Goal: Task Accomplishment & Management: Use online tool/utility

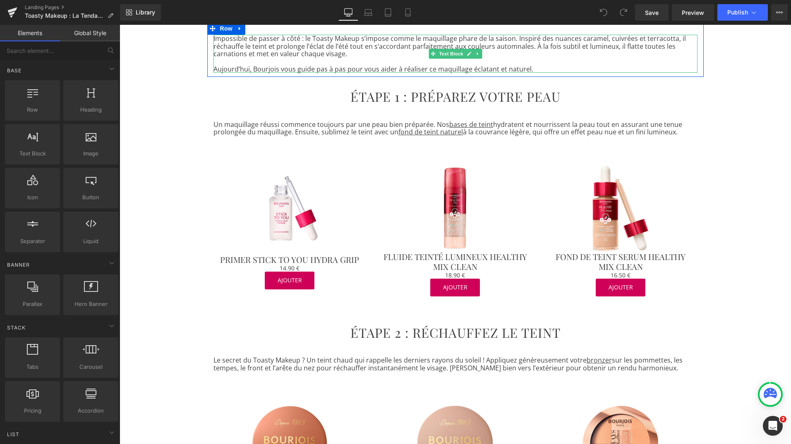
scroll to position [248, 0]
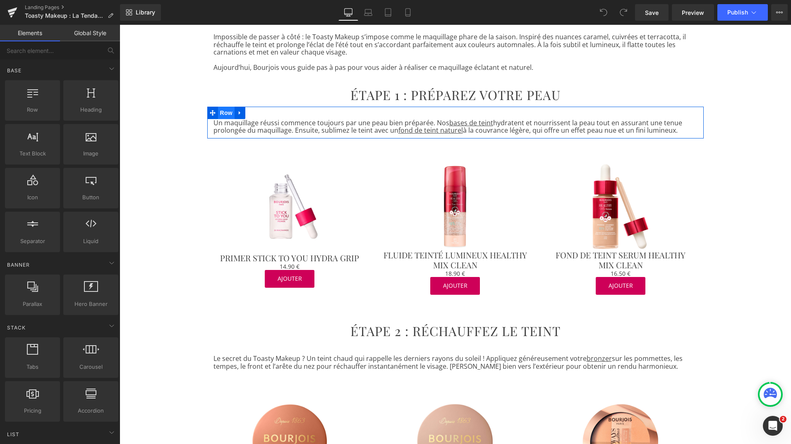
click at [221, 113] on span "Row" at bounding box center [226, 113] width 17 height 12
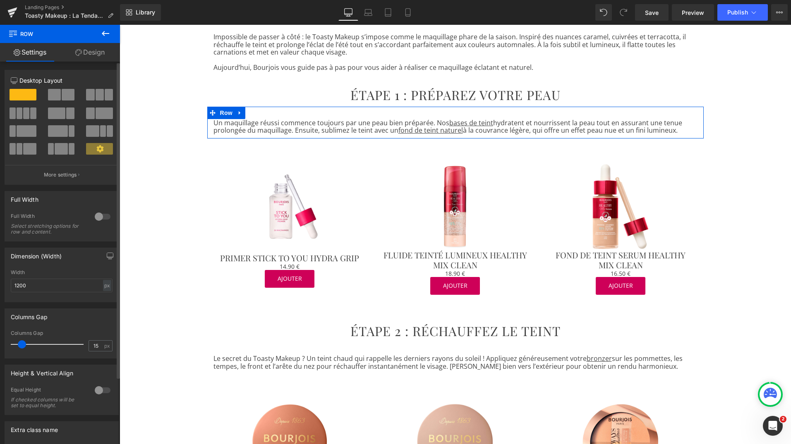
click at [60, 111] on span at bounding box center [56, 114] width 17 height 12
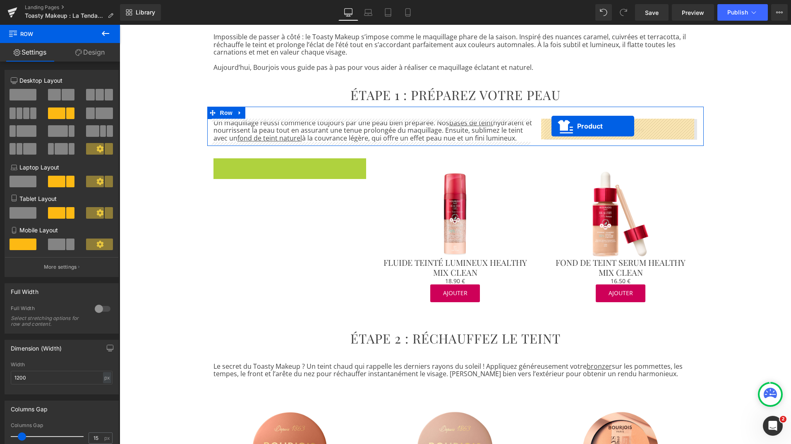
drag, startPoint x: 267, startPoint y: 166, endPoint x: 552, endPoint y: 126, distance: 287.1
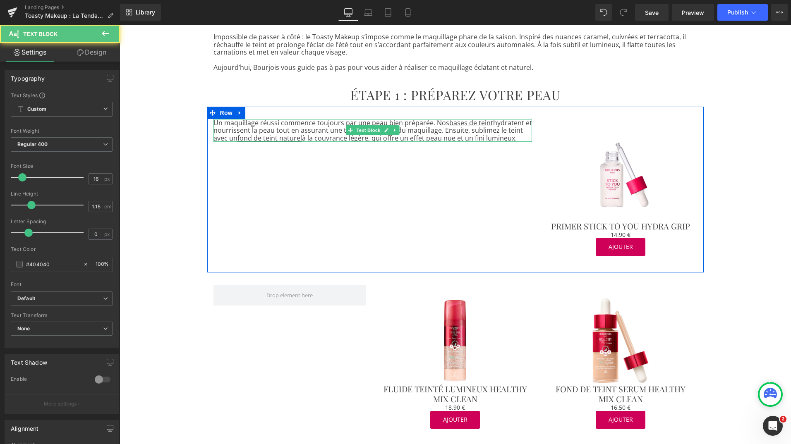
click at [430, 125] on p "Un maquillage réussi commence toujours par une peau bien préparée. Nos bases de…" at bounding box center [373, 130] width 319 height 23
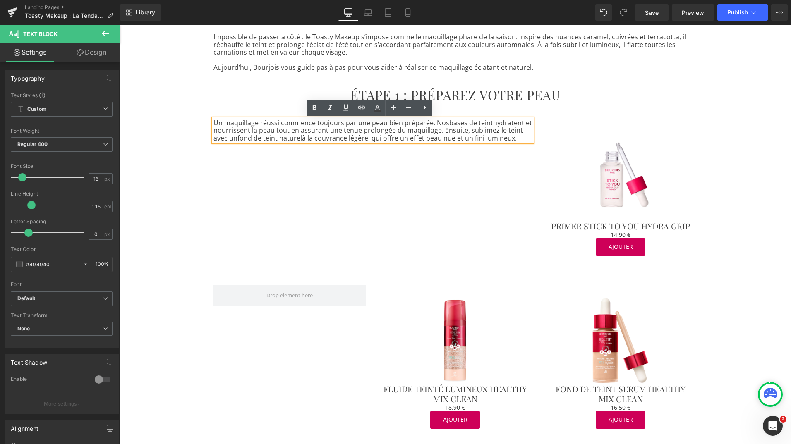
click at [430, 123] on p "Un maquillage réussi commence toujours par une peau bien préparée. Nos bases de…" at bounding box center [373, 130] width 319 height 23
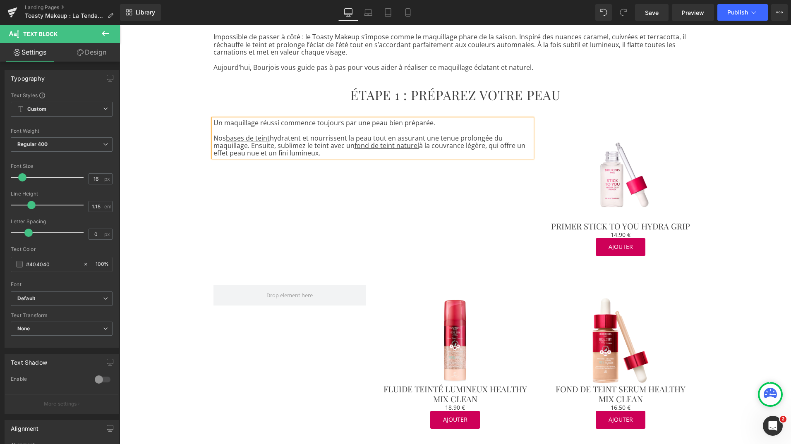
click at [247, 146] on p "Nos bases de teint hydratent et nourrissent la peau tout en assurant une tenue …" at bounding box center [373, 145] width 319 height 23
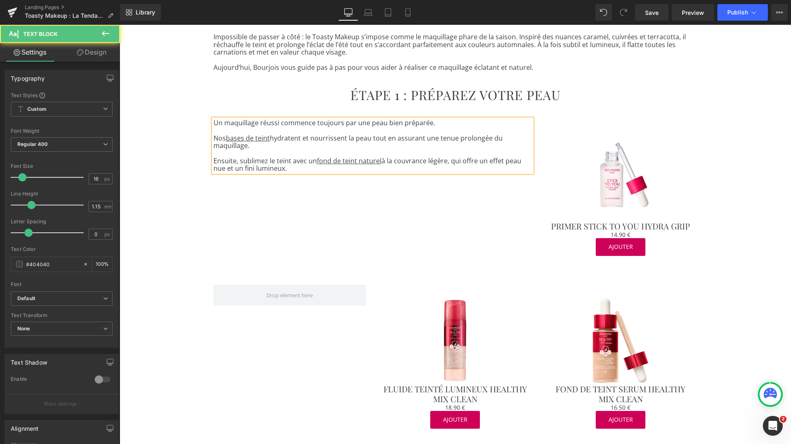
drag, startPoint x: 293, startPoint y: 169, endPoint x: 203, endPoint y: 114, distance: 105.9
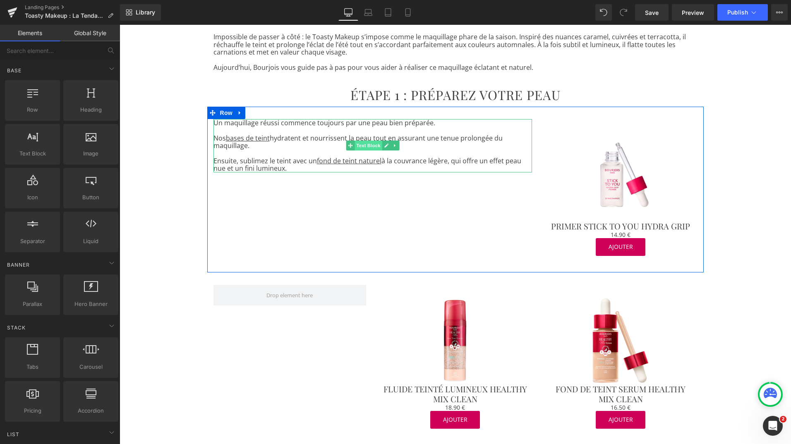
click at [360, 144] on span "Text Block" at bounding box center [368, 146] width 27 height 10
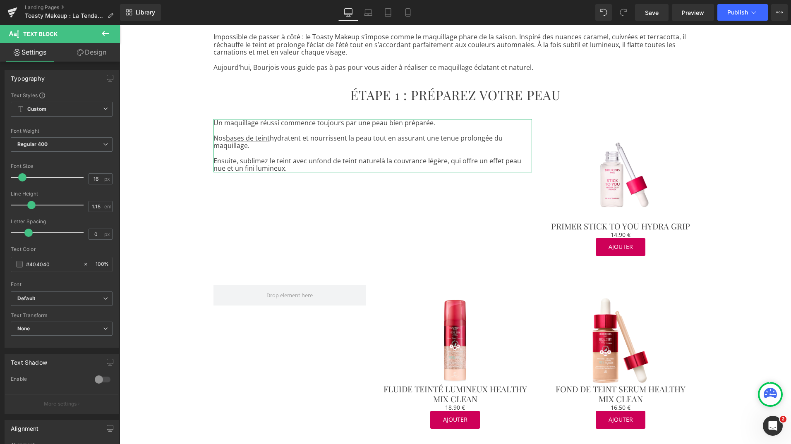
click at [87, 50] on link "Design" at bounding box center [92, 52] width 60 height 19
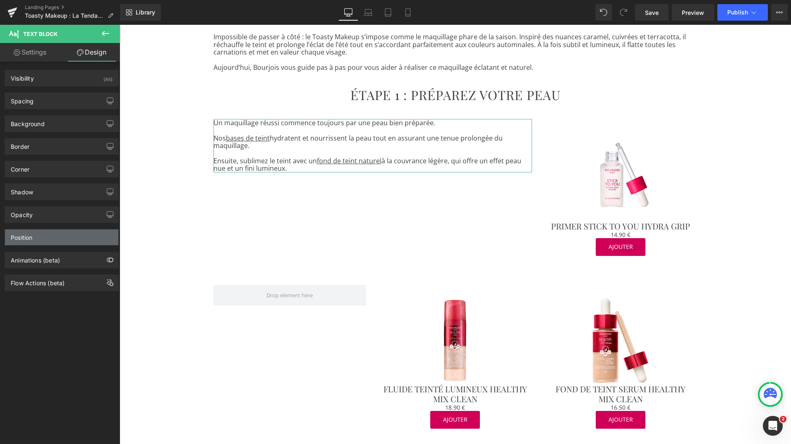
click at [47, 236] on div "Position" at bounding box center [61, 238] width 113 height 16
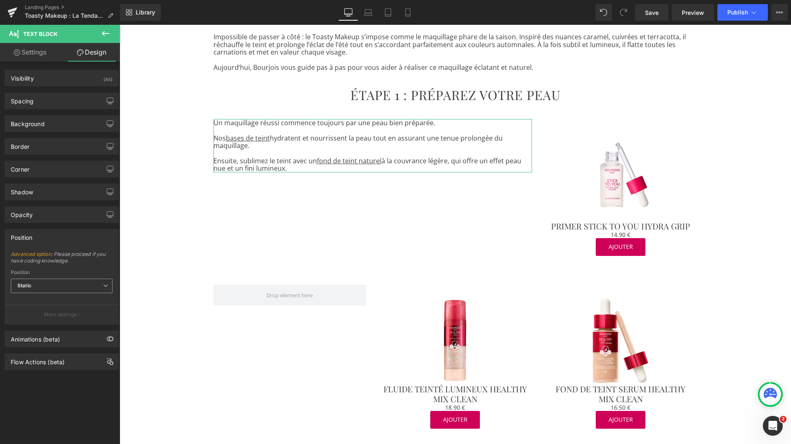
click at [72, 286] on span "Static" at bounding box center [62, 286] width 102 height 14
click at [68, 312] on div "Sticky to the screen (Fixed)" at bounding box center [56, 313] width 66 height 6
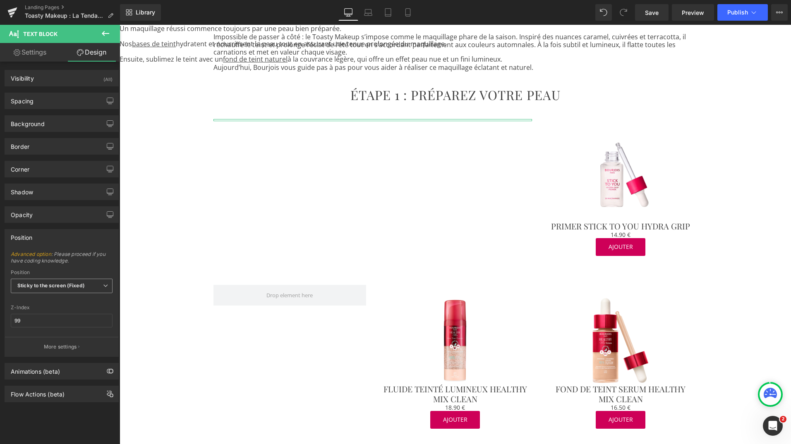
click at [101, 289] on span "Sticky to the screen (Fixed)" at bounding box center [62, 286] width 102 height 14
click at [65, 305] on li "Relative" at bounding box center [62, 301] width 102 height 12
type input "1"
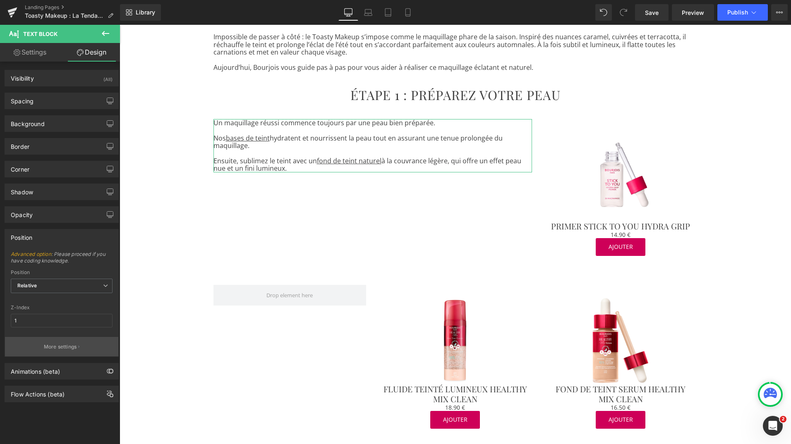
click at [62, 347] on p "More settings" at bounding box center [60, 346] width 33 height 7
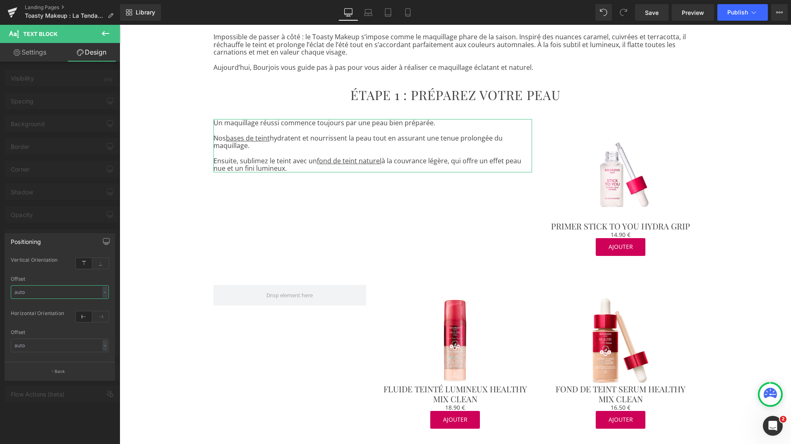
click at [102, 292] on input "text" at bounding box center [60, 293] width 98 height 14
click at [104, 293] on div "-" at bounding box center [105, 292] width 5 height 11
click at [60, 297] on input "text" at bounding box center [60, 293] width 98 height 14
click at [105, 34] on icon at bounding box center [105, 33] width 7 height 5
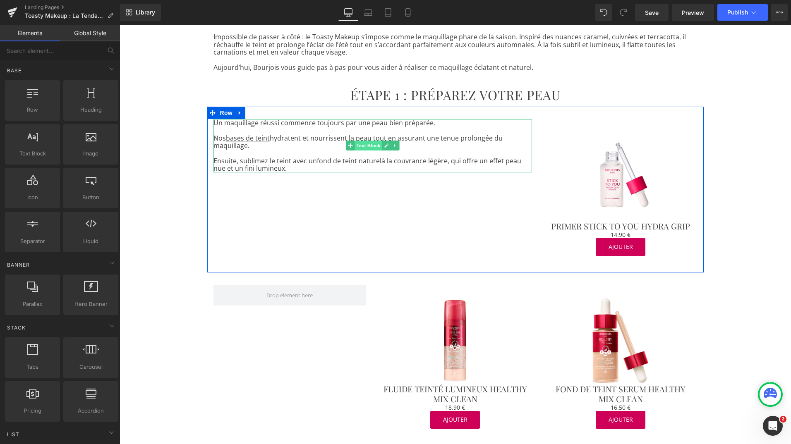
click at [366, 145] on span "Text Block" at bounding box center [368, 146] width 27 height 10
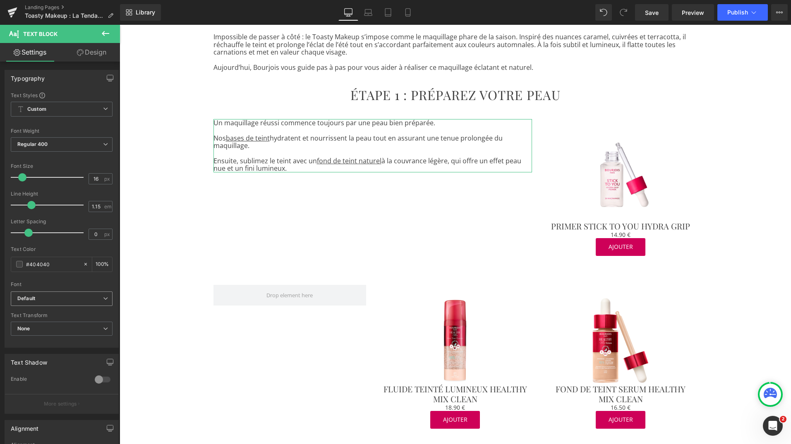
click at [94, 298] on b "Default" at bounding box center [60, 298] width 86 height 7
click at [77, 285] on div "Font" at bounding box center [62, 285] width 102 height 6
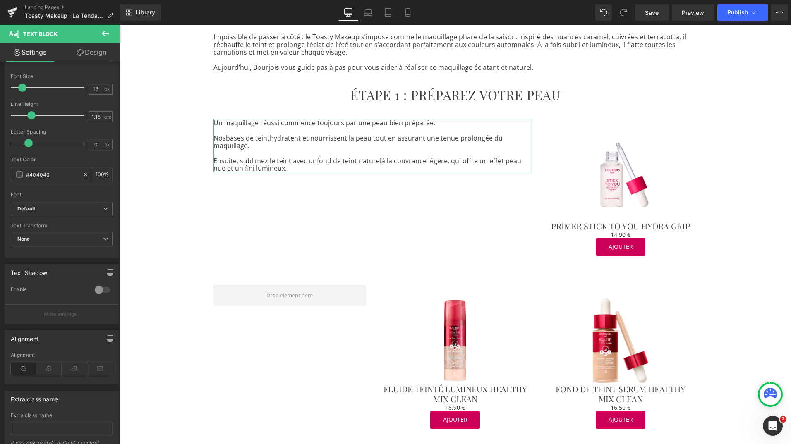
scroll to position [141, 0]
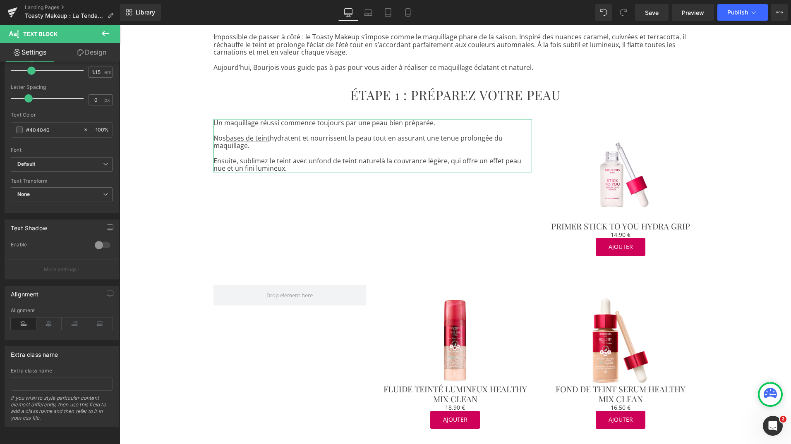
click at [94, 53] on link "Design" at bounding box center [92, 52] width 60 height 19
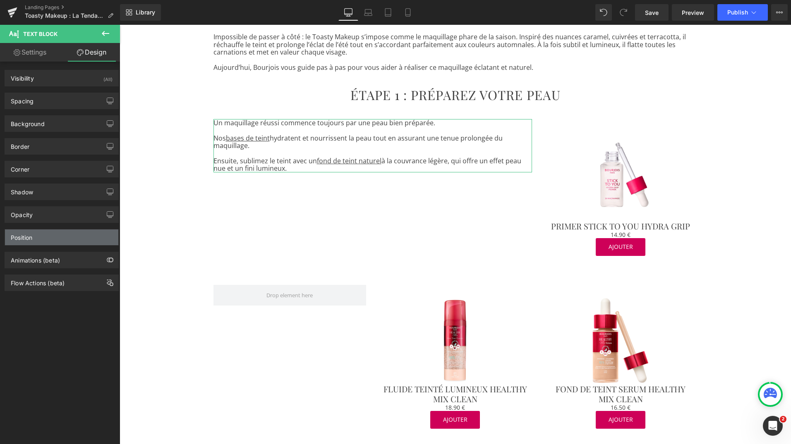
click at [43, 238] on div "Position" at bounding box center [61, 238] width 113 height 16
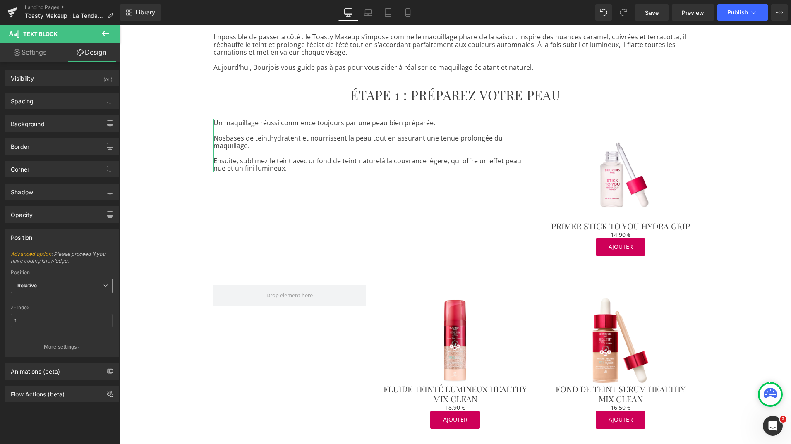
click at [97, 287] on span "Relative" at bounding box center [62, 286] width 102 height 14
click at [65, 324] on li "Static" at bounding box center [62, 325] width 102 height 12
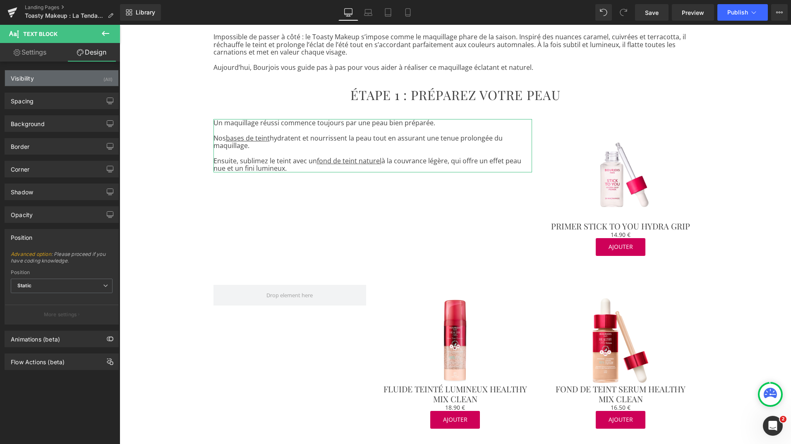
click at [57, 73] on div "Visibility (All)" at bounding box center [61, 78] width 113 height 16
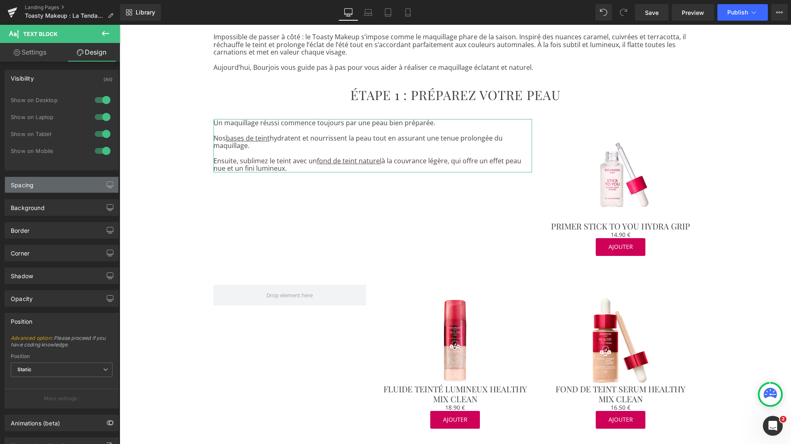
click at [53, 181] on div "Spacing" at bounding box center [61, 185] width 113 height 16
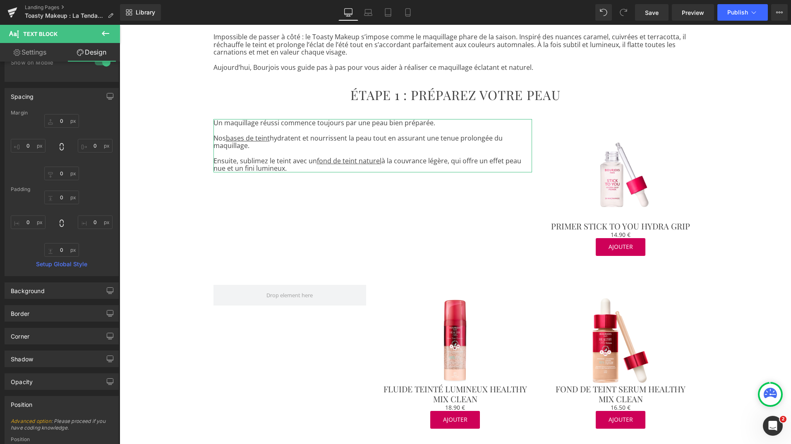
scroll to position [102, 0]
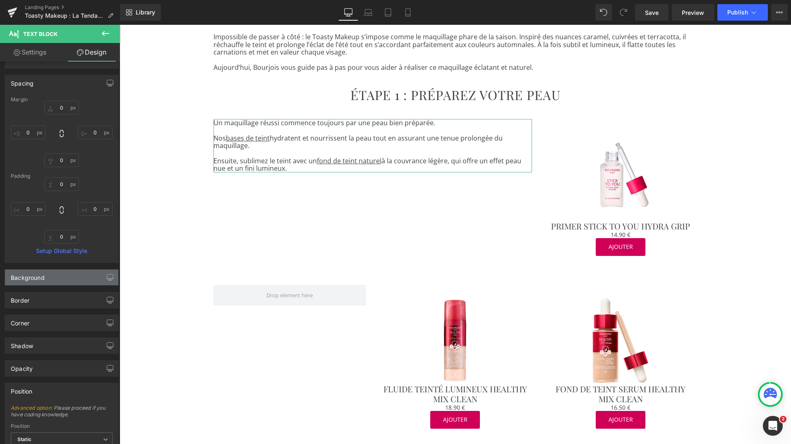
click at [69, 278] on div "Background" at bounding box center [61, 278] width 113 height 16
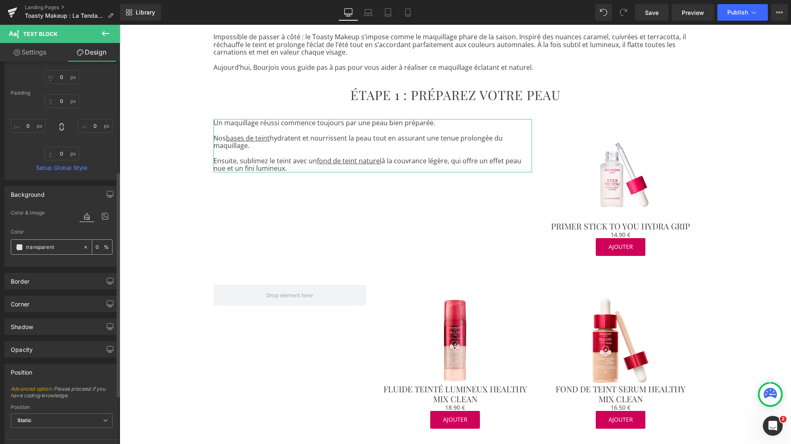
scroll to position [187, 0]
click at [52, 281] on div "Border" at bounding box center [61, 279] width 113 height 16
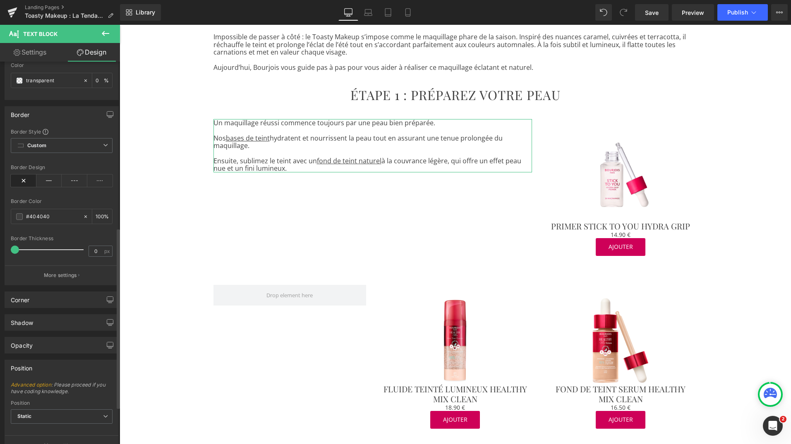
scroll to position [353, 0]
click at [49, 297] on div "Corner" at bounding box center [61, 299] width 113 height 16
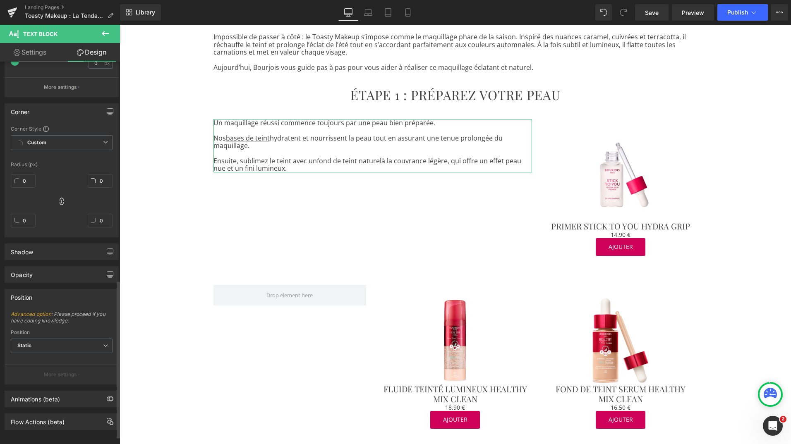
scroll to position [549, 0]
click at [40, 392] on div "Animations (beta)" at bounding box center [35, 395] width 49 height 12
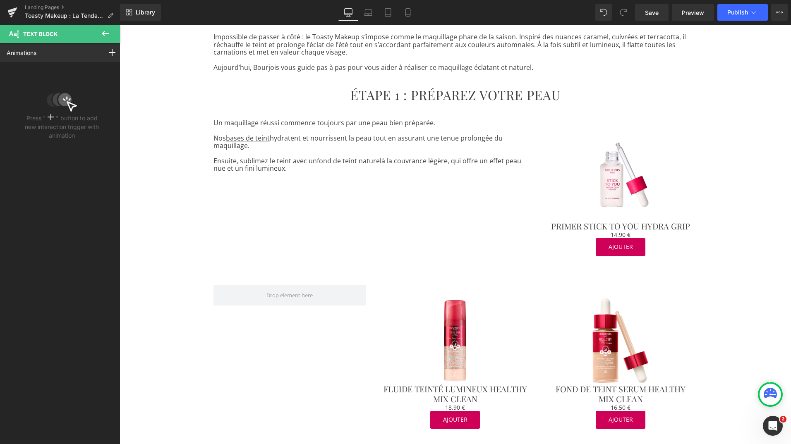
click at [107, 31] on icon at bounding box center [106, 34] width 10 height 10
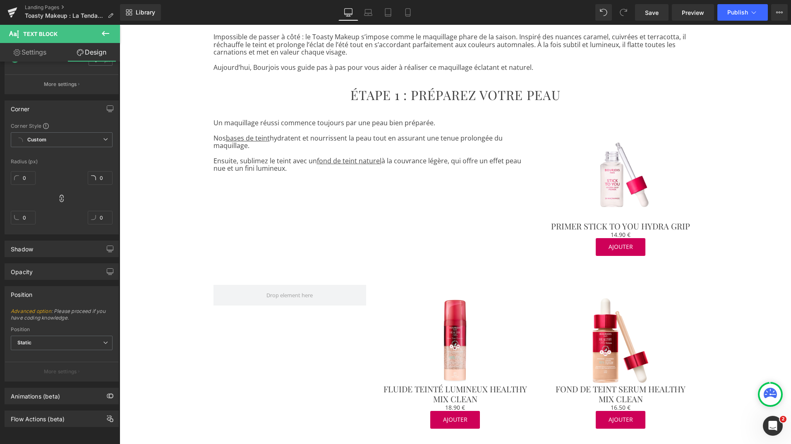
type input "0"
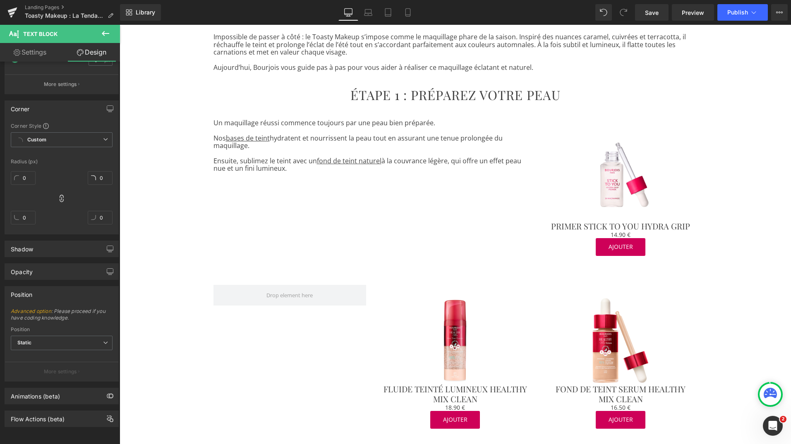
type input "0"
type input "100"
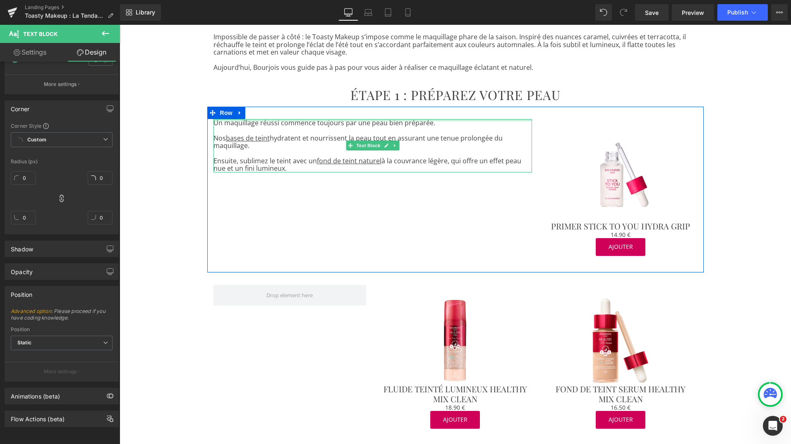
click at [444, 120] on div at bounding box center [373, 120] width 319 height 2
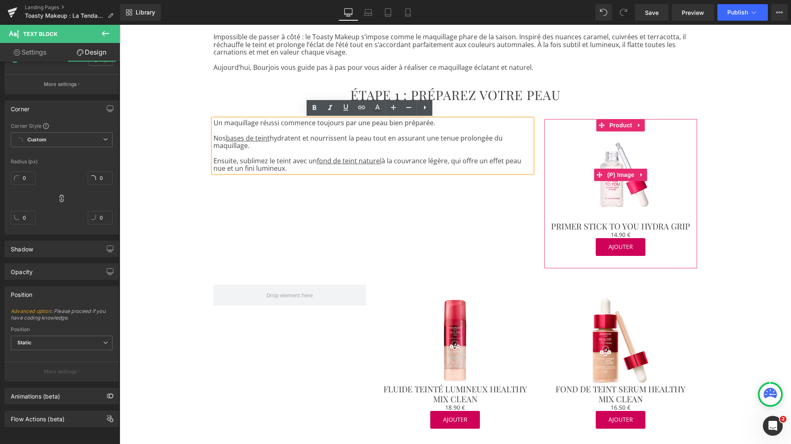
click at [588, 204] on img at bounding box center [621, 175] width 87 height 87
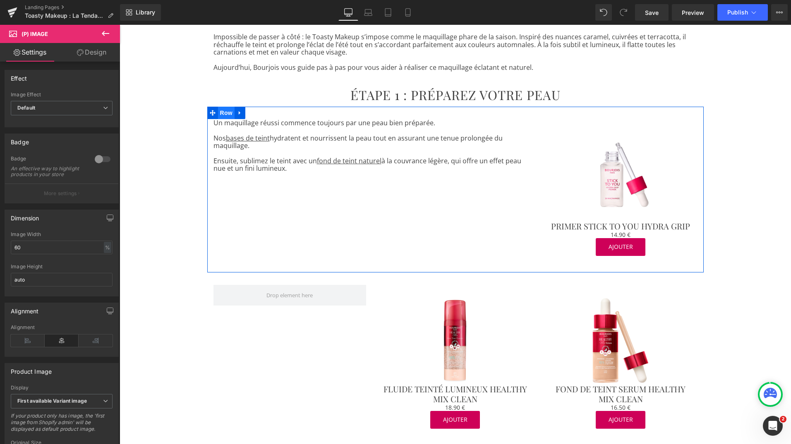
click at [228, 116] on span "Row" at bounding box center [226, 113] width 17 height 12
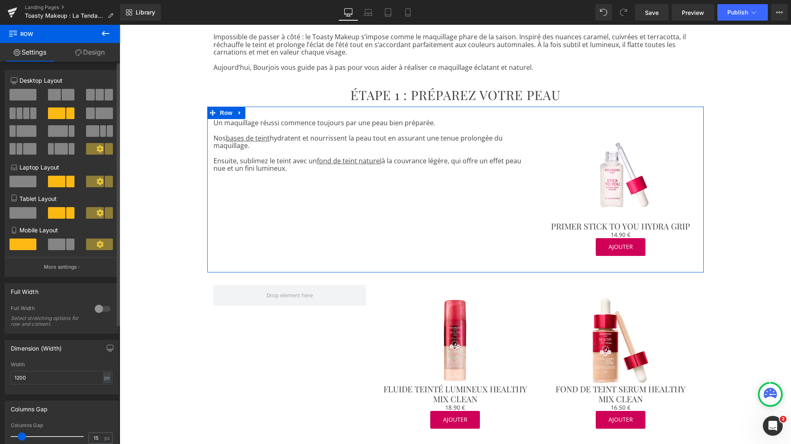
click at [69, 130] on span at bounding box center [72, 131] width 6 height 12
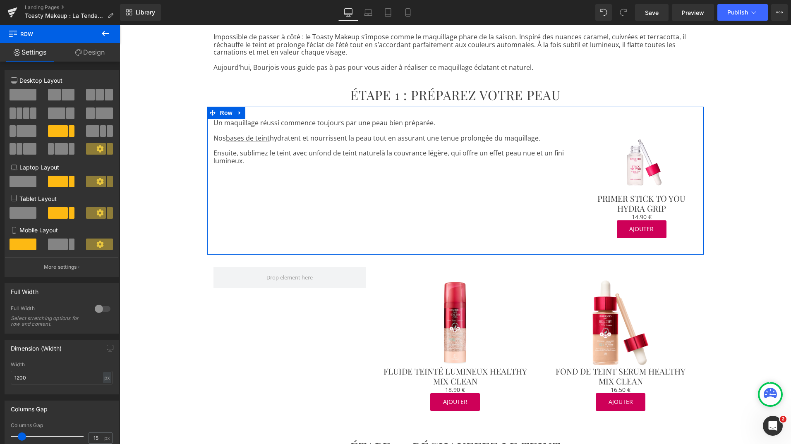
click at [654, 140] on img at bounding box center [642, 163] width 62 height 62
click at [486, 167] on div "Un maquillage réussi commence toujours par une peau bien préparée. Nos bases de…" at bounding box center [455, 181] width 497 height 148
click at [227, 115] on span "Row" at bounding box center [226, 113] width 17 height 12
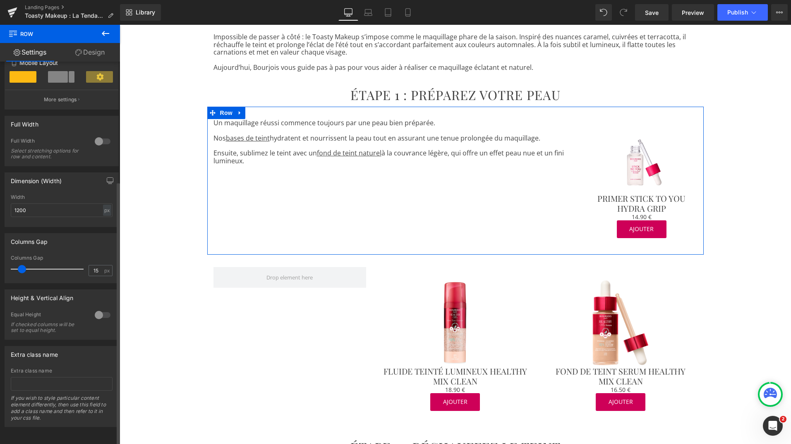
scroll to position [0, 0]
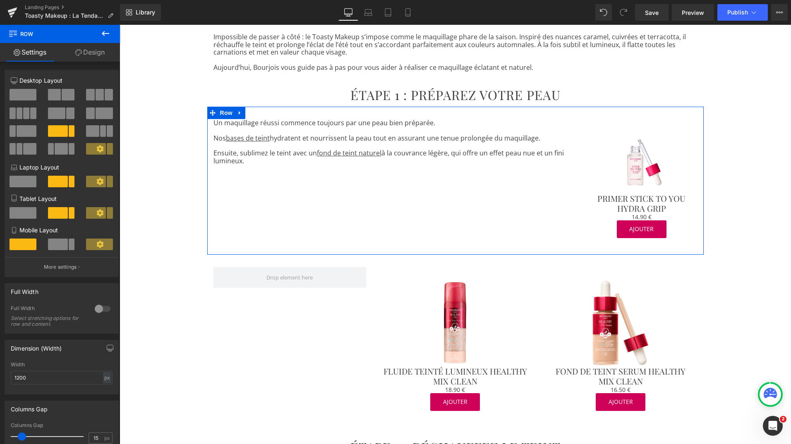
click at [94, 49] on link "Design" at bounding box center [90, 52] width 60 height 19
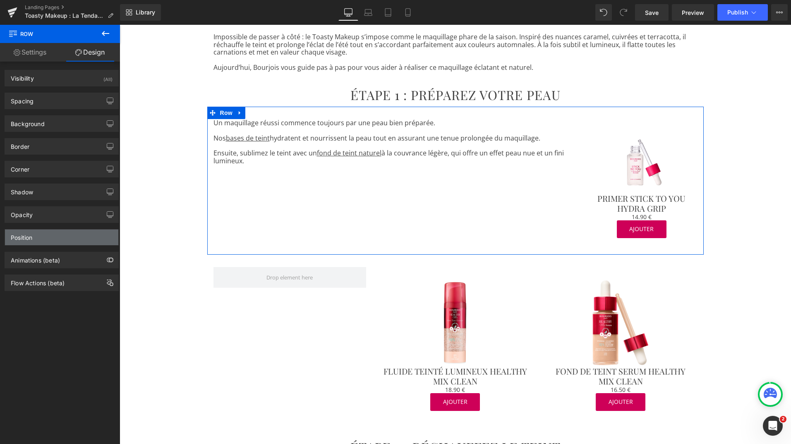
click at [42, 245] on div "Position" at bounding box center [61, 238] width 113 height 16
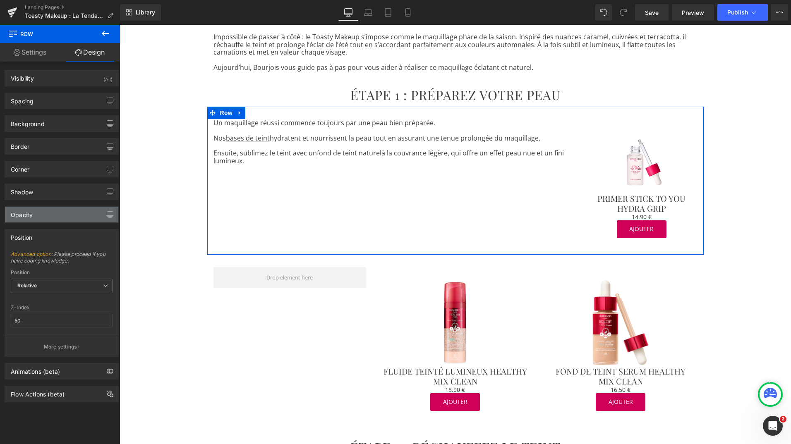
click at [59, 215] on div "Opacity" at bounding box center [61, 215] width 113 height 16
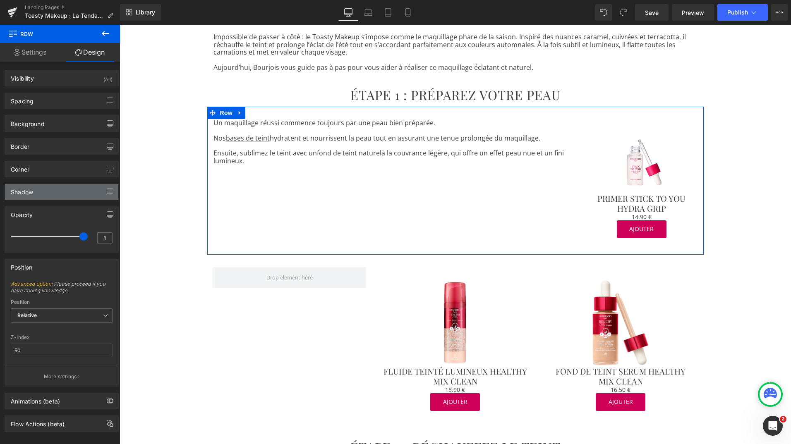
click at [52, 193] on div "Shadow" at bounding box center [61, 192] width 113 height 16
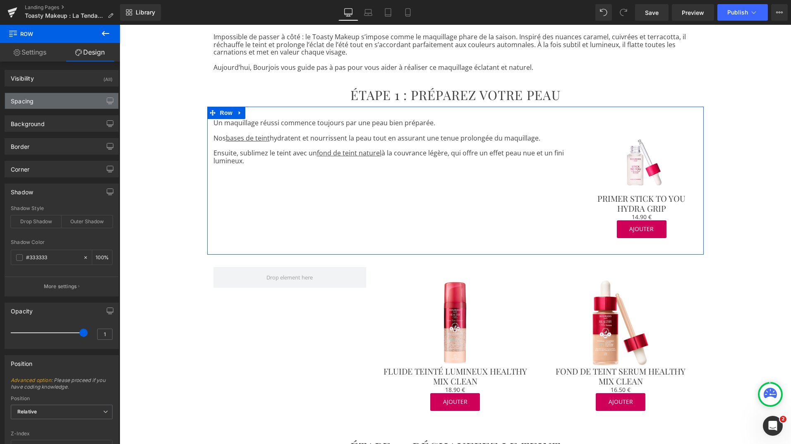
click at [48, 98] on div "Spacing" at bounding box center [61, 101] width 113 height 16
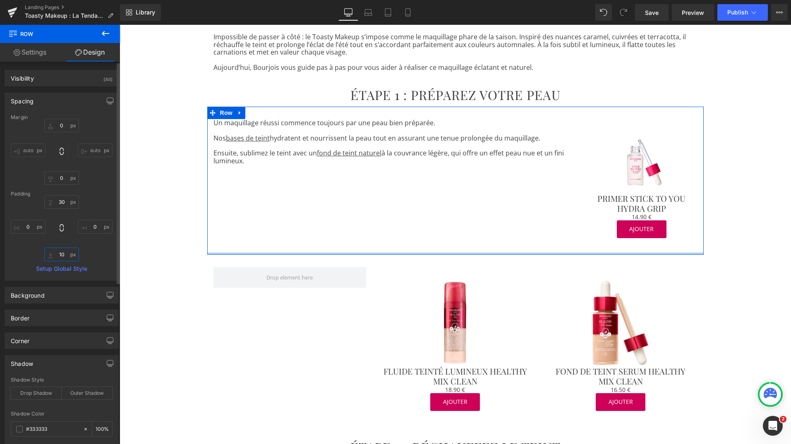
click at [62, 255] on input "10" at bounding box center [61, 255] width 35 height 14
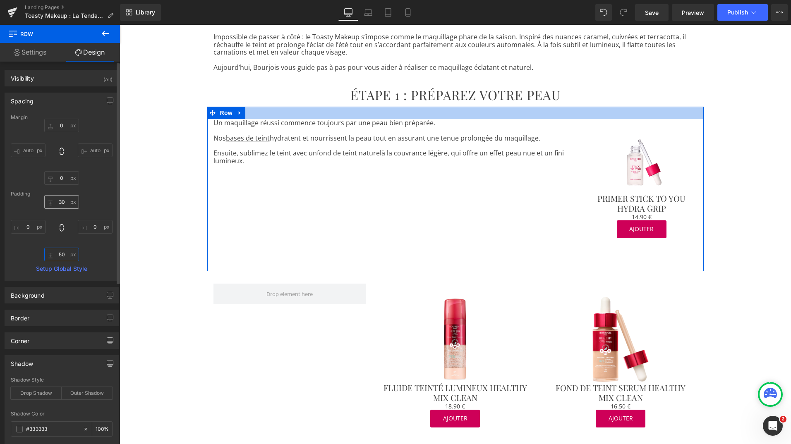
type input "50"
click at [60, 200] on input "30" at bounding box center [61, 202] width 35 height 14
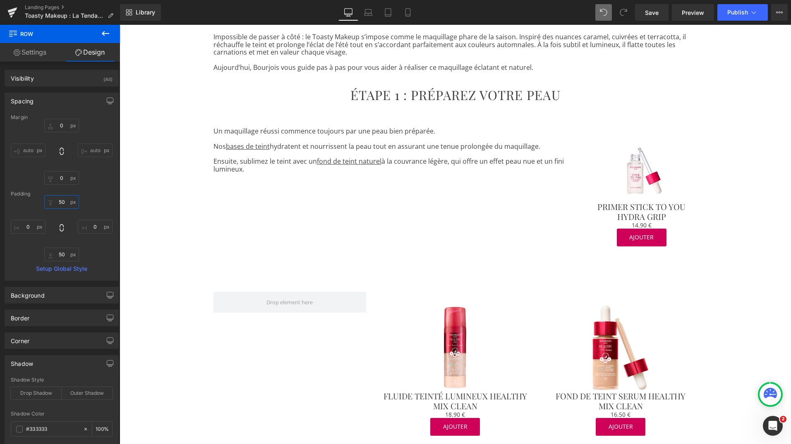
type input "50"
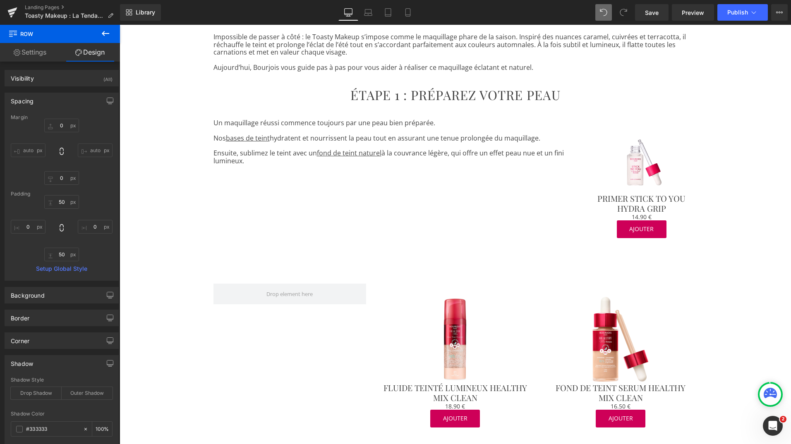
type input "0"
type input "30"
type input "0"
type input "50"
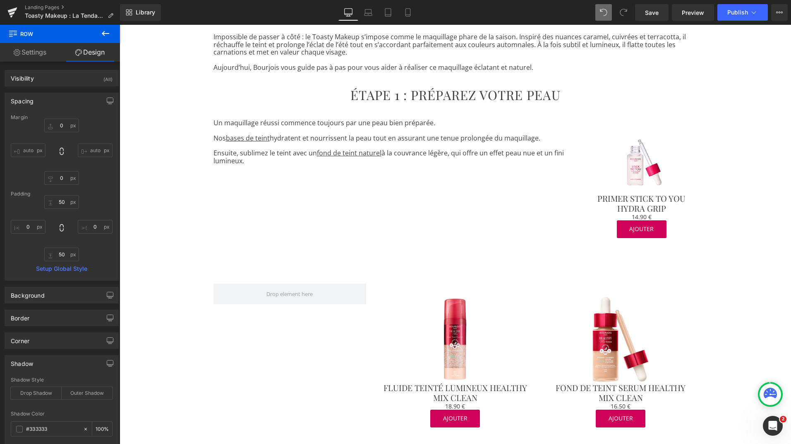
type input "0"
type input "100"
type input "0"
type input "30"
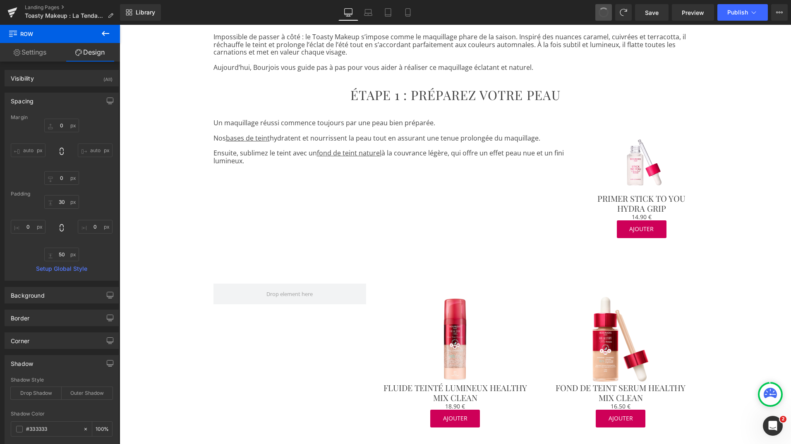
type input "0"
type input "10"
type input "0"
type input "100"
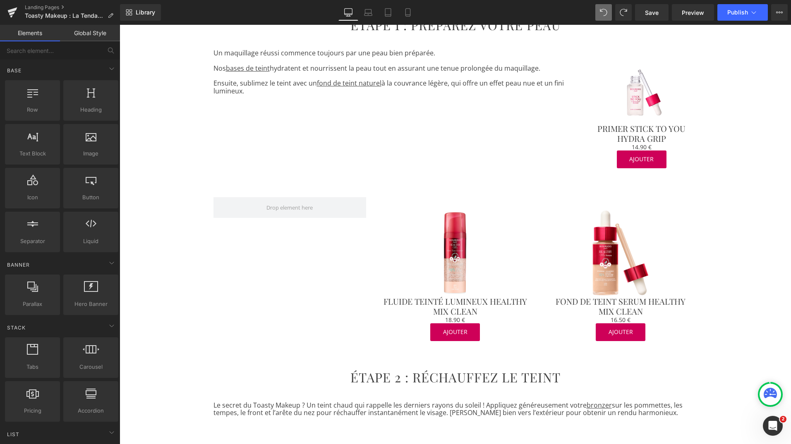
scroll to position [319, 0]
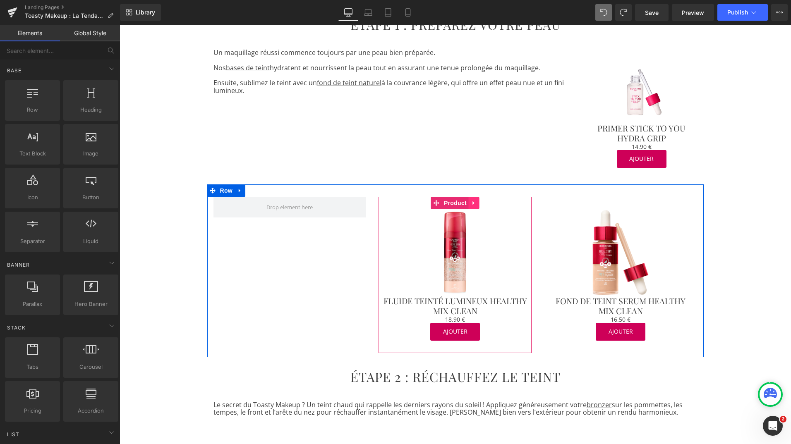
click at [473, 203] on icon at bounding box center [474, 204] width 2 height 4
click at [466, 204] on icon at bounding box center [469, 203] width 6 height 6
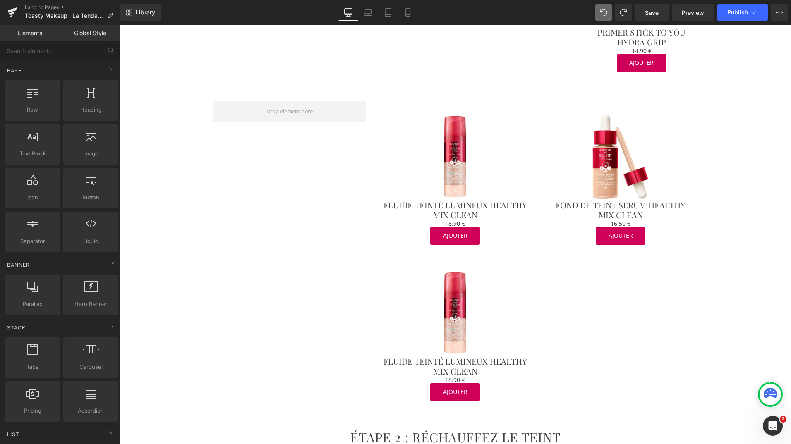
scroll to position [413, 0]
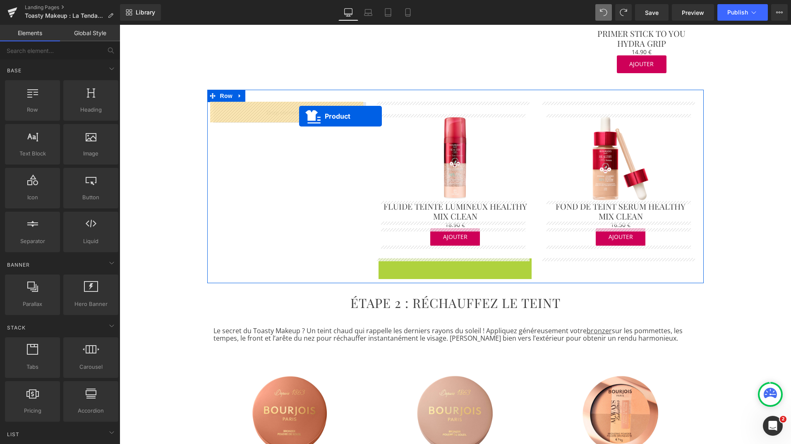
drag, startPoint x: 435, startPoint y: 267, endPoint x: 299, endPoint y: 116, distance: 202.7
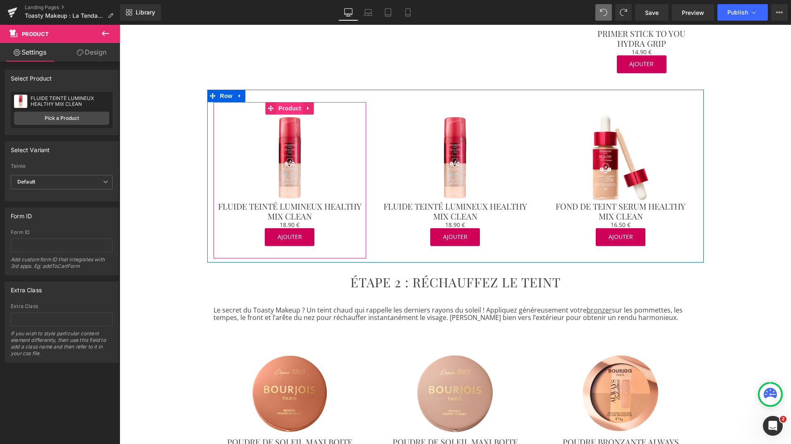
click at [285, 108] on span "Product" at bounding box center [289, 108] width 27 height 12
click at [73, 118] on link "Pick a Product" at bounding box center [61, 118] width 95 height 13
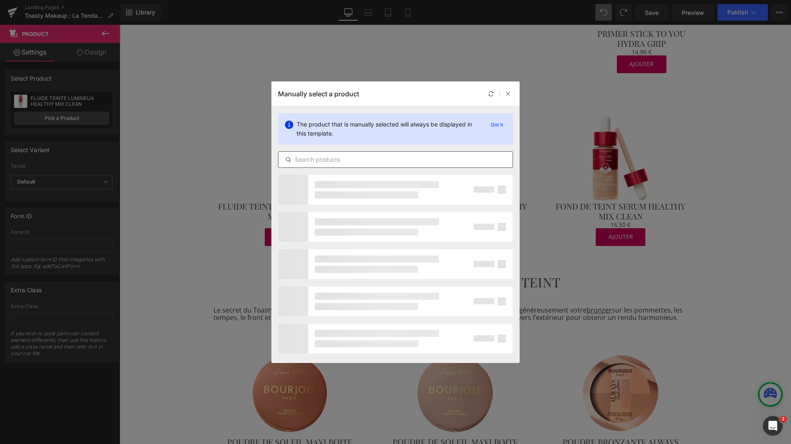
click at [342, 162] on input "text" at bounding box center [396, 160] width 234 height 10
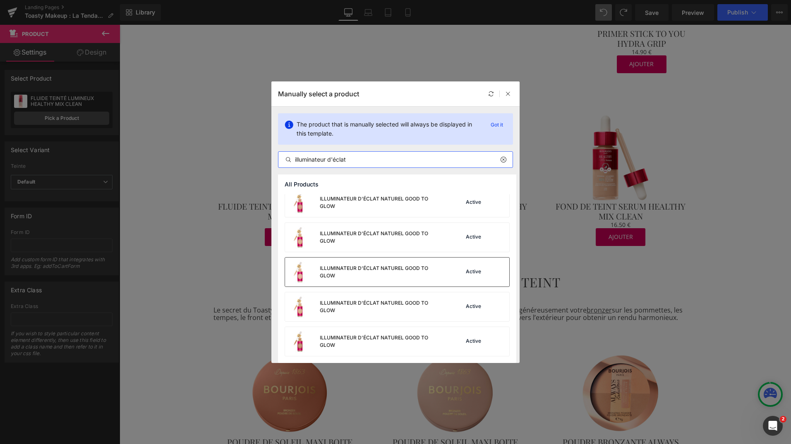
scroll to position [7, 0]
type input "illuminateur d'éclat"
click at [379, 266] on div "ILLUMINATEUR D'ÉCLAT NATUREL GOOD TO GLOW" at bounding box center [364, 272] width 159 height 29
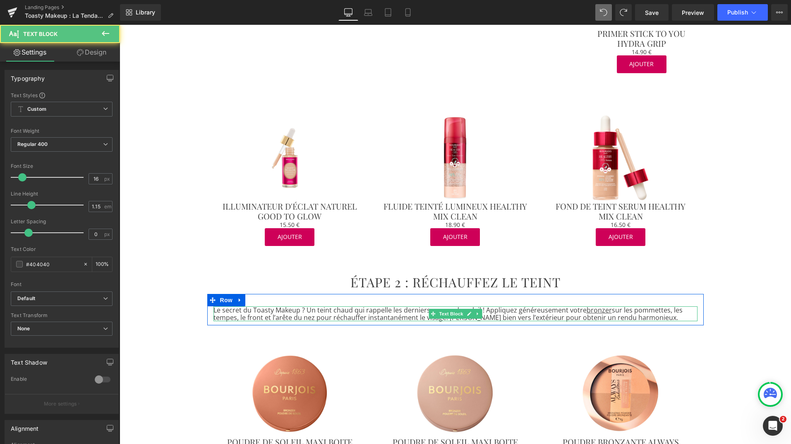
click at [481, 310] on p "Le secret du Toasty Makeup ? Un teint chaud qui rappelle les derniers rayons du…" at bounding box center [456, 314] width 484 height 15
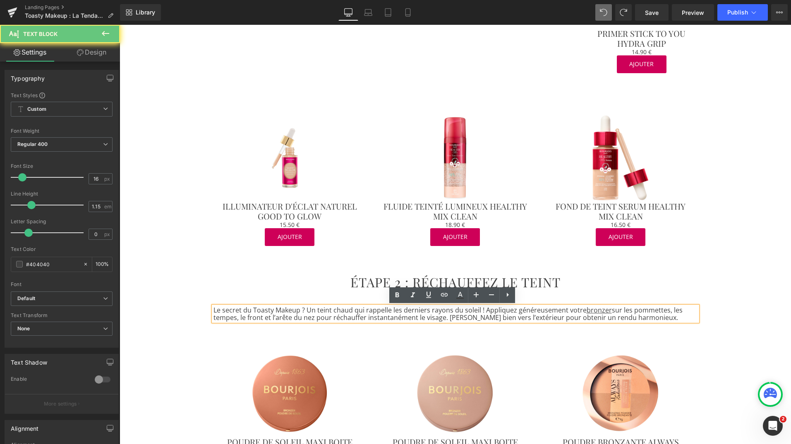
click at [481, 310] on p "Le secret du Toasty Makeup ? Un teint chaud qui rappelle les derniers rayons du…" at bounding box center [456, 314] width 484 height 15
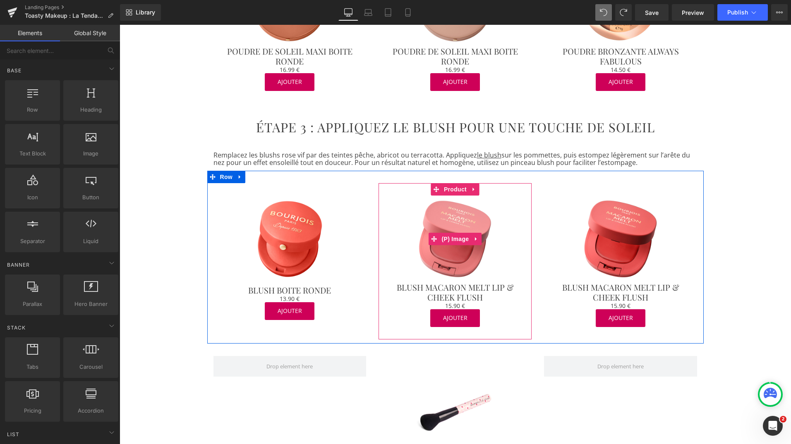
scroll to position [820, 0]
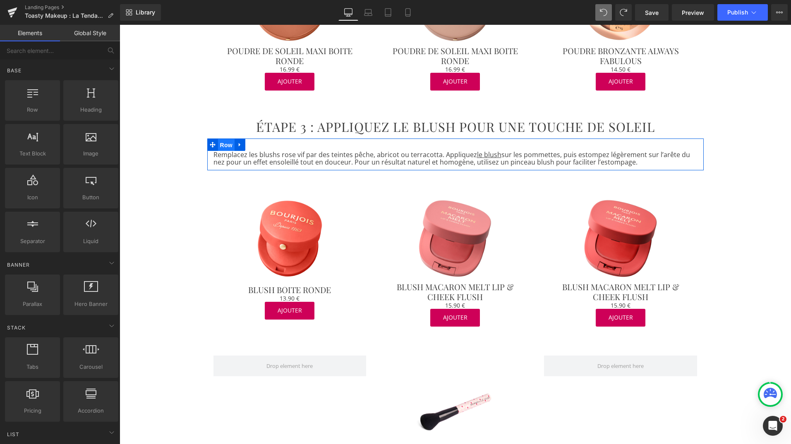
click at [220, 145] on span "Row" at bounding box center [226, 145] width 17 height 12
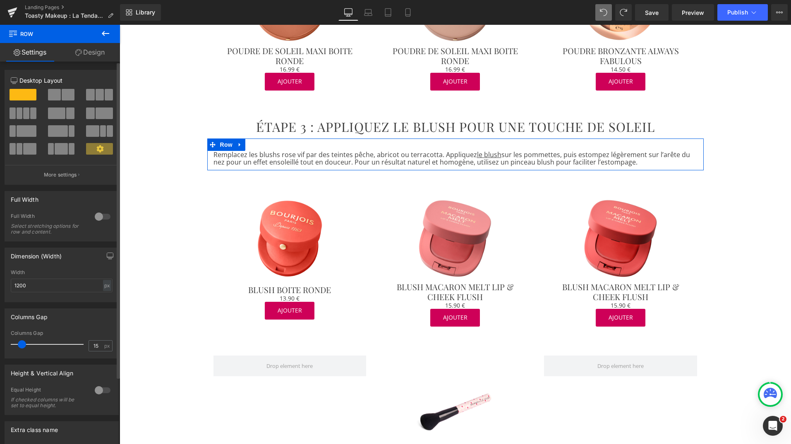
click at [66, 112] on span at bounding box center [70, 114] width 8 height 12
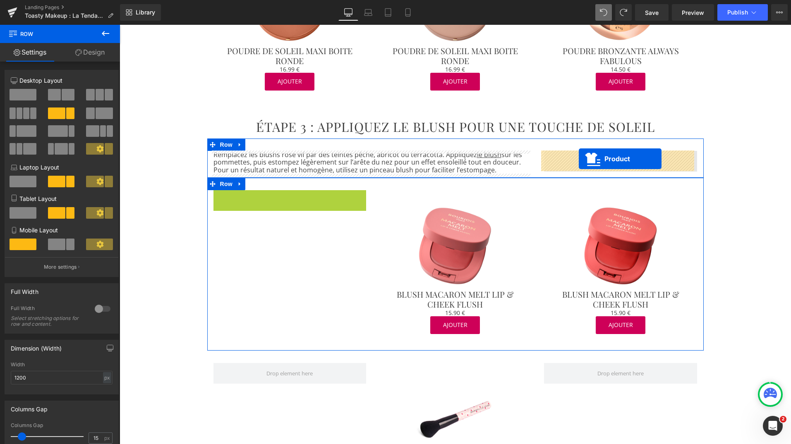
drag, startPoint x: 269, startPoint y: 197, endPoint x: 579, endPoint y: 159, distance: 312.4
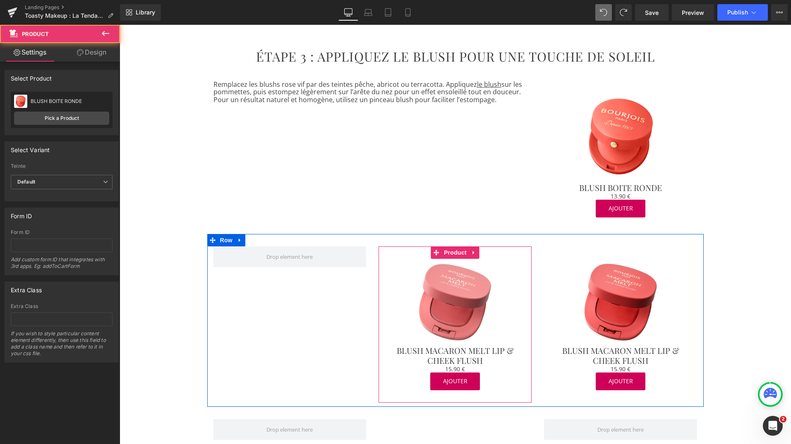
scroll to position [891, 0]
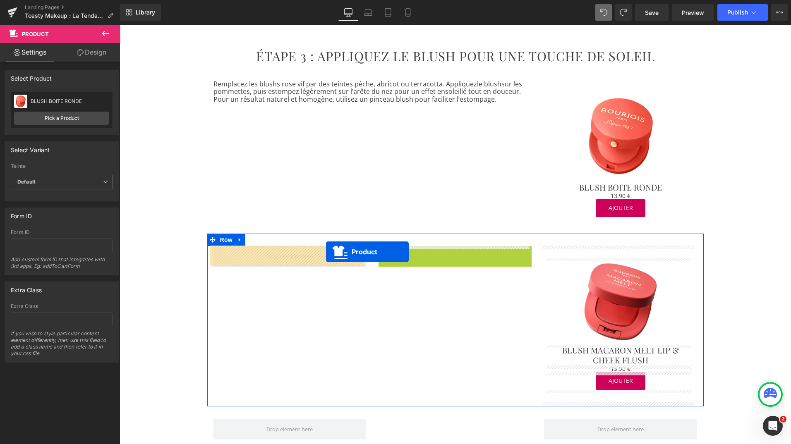
drag, startPoint x: 432, startPoint y: 252, endPoint x: 321, endPoint y: 252, distance: 111.3
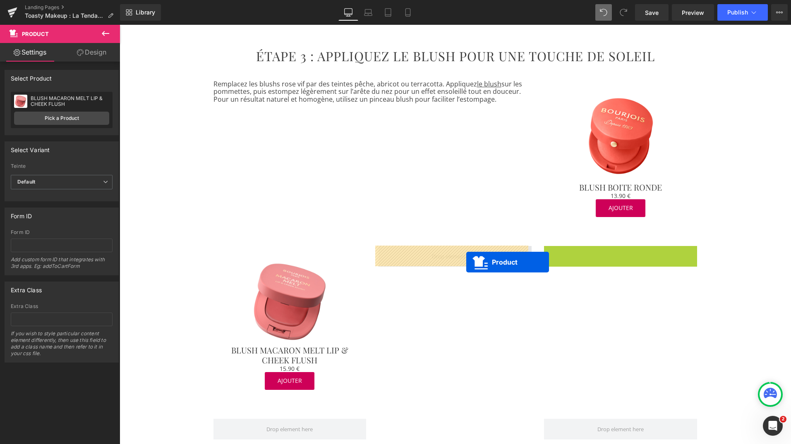
drag, startPoint x: 602, startPoint y: 253, endPoint x: 466, endPoint y: 262, distance: 136.1
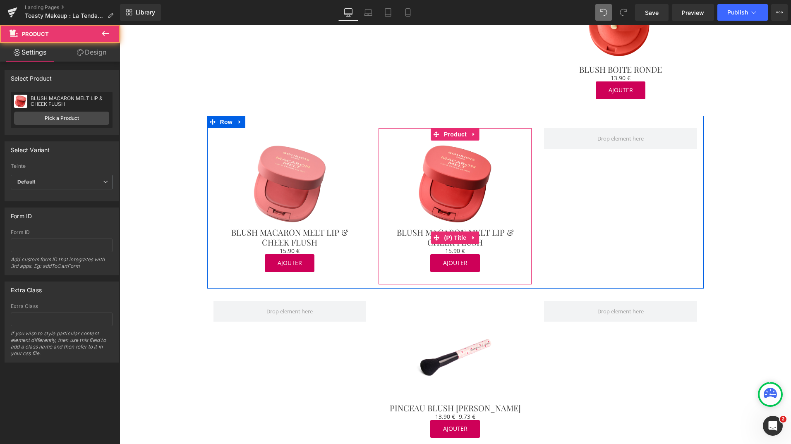
scroll to position [1013, 0]
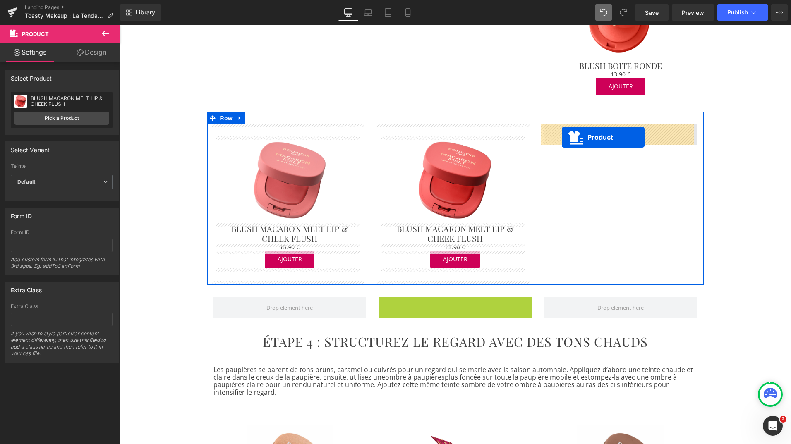
drag, startPoint x: 434, startPoint y: 303, endPoint x: 561, endPoint y: 138, distance: 208.6
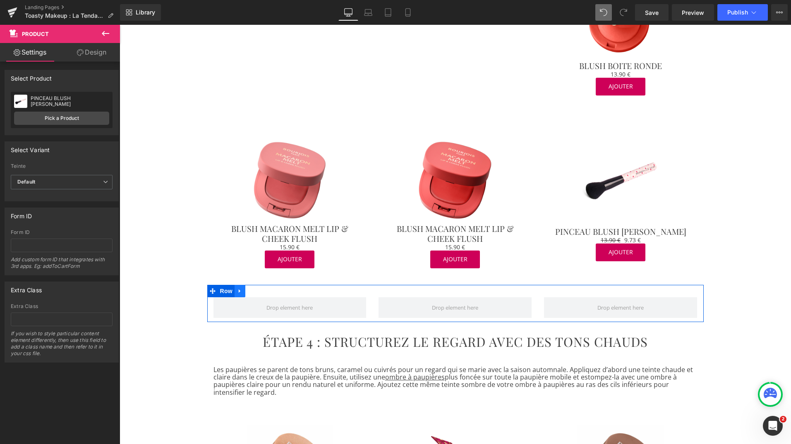
click at [237, 292] on icon at bounding box center [240, 291] width 6 height 6
click at [259, 292] on icon at bounding box center [262, 291] width 6 height 6
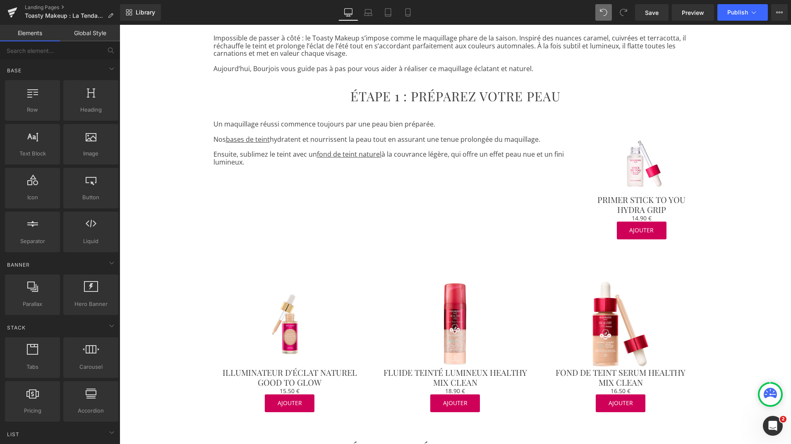
scroll to position [227, 0]
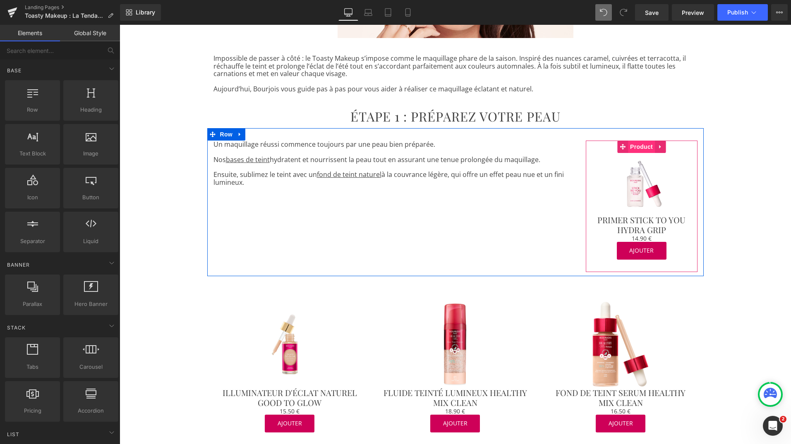
click at [638, 148] on span "Product" at bounding box center [641, 147] width 27 height 12
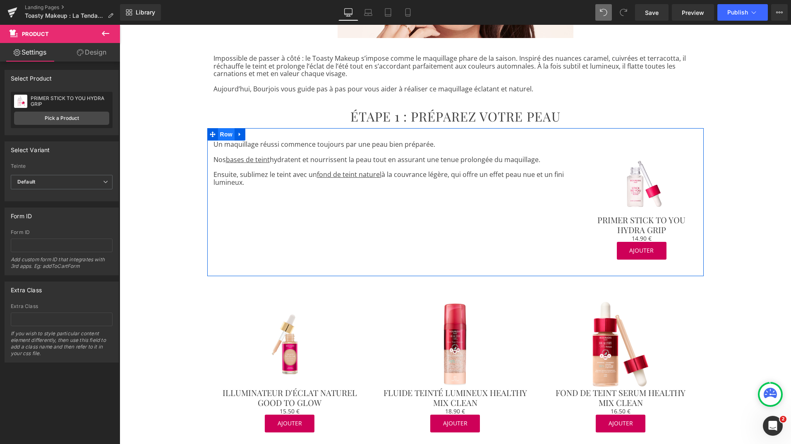
click at [221, 137] on span "Row" at bounding box center [226, 134] width 17 height 12
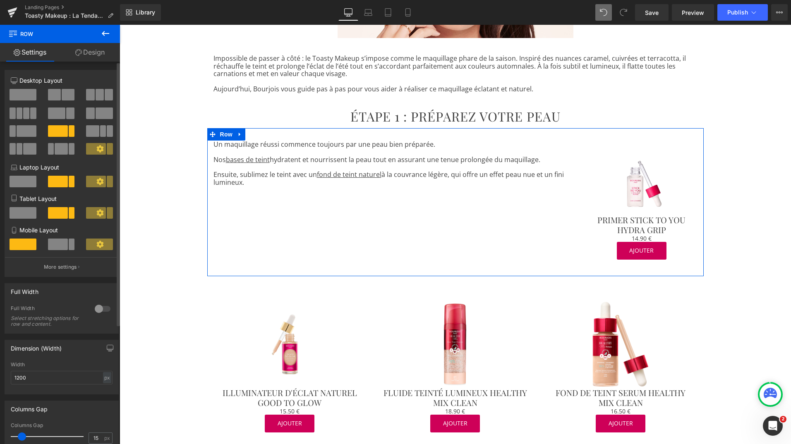
click at [66, 114] on span at bounding box center [70, 114] width 8 height 12
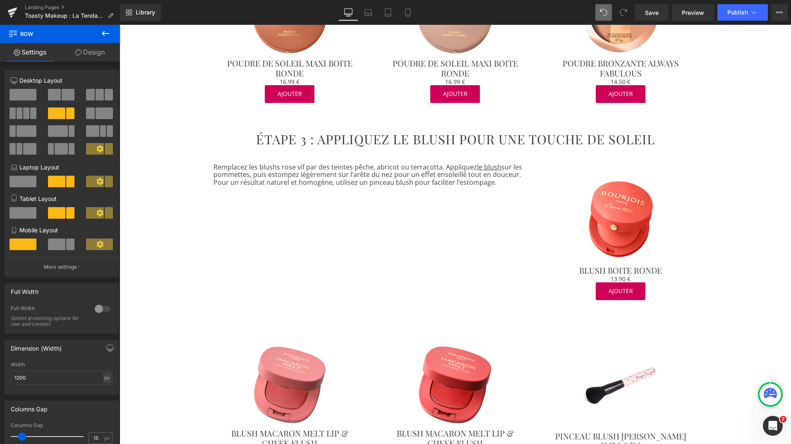
scroll to position [826, 0]
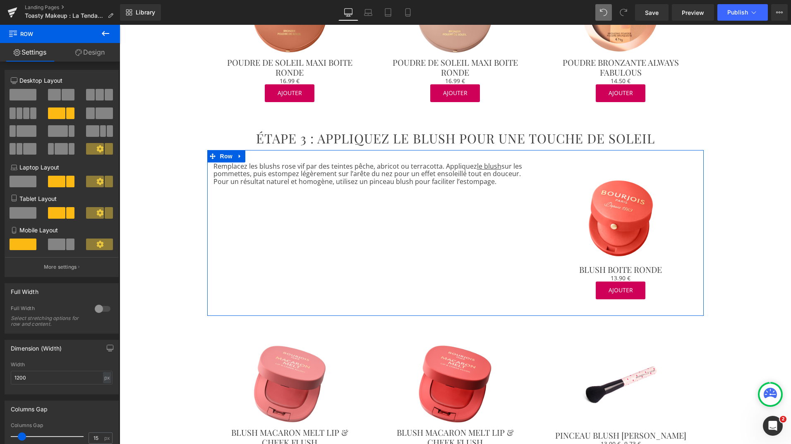
click at [468, 198] on div "Remplacez les blushs rose vif par des teintes pêche, abricot ou terracotta. App…" at bounding box center [455, 233] width 497 height 166
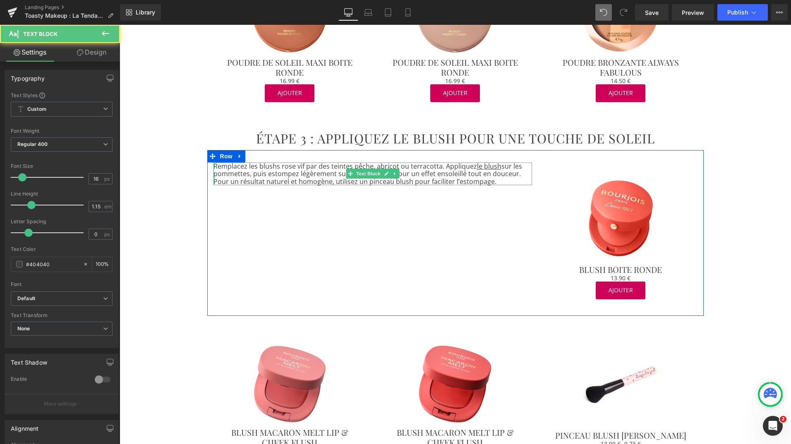
click at [439, 168] on p "Remplacez les blushs rose vif par des teintes pêche, abricot ou terracotta. App…" at bounding box center [373, 174] width 319 height 23
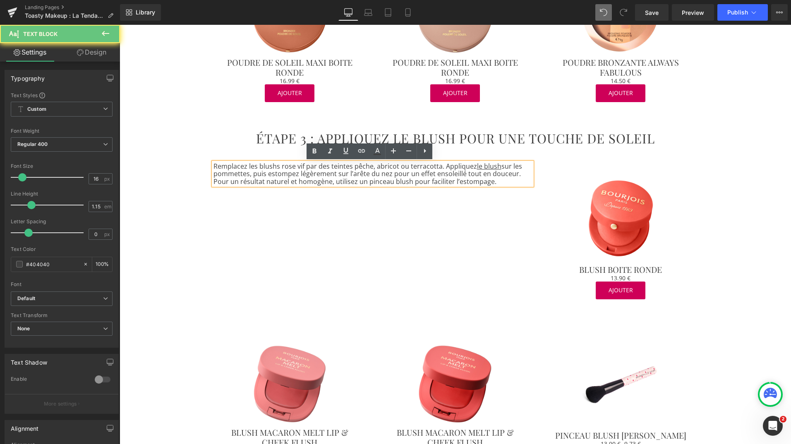
click at [439, 168] on p "Remplacez les blushs rose vif par des teintes pêche, abricot ou terracotta. App…" at bounding box center [373, 174] width 319 height 23
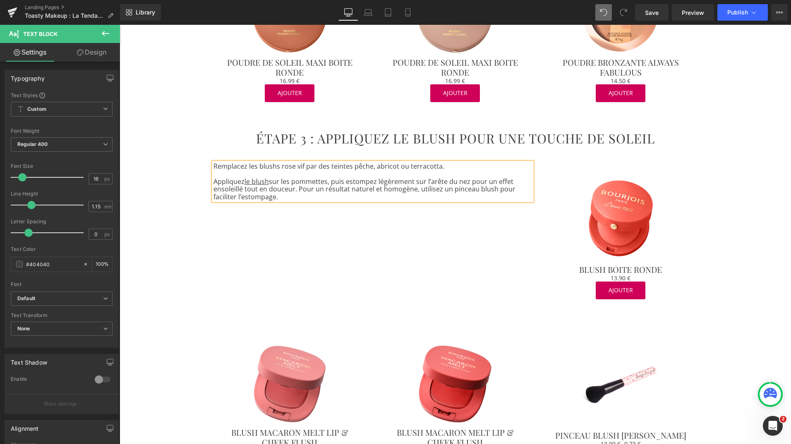
click at [293, 190] on p "Appliquez le blush sur les pommettes, puis estompez légèrement sur l’arête du n…" at bounding box center [373, 189] width 319 height 23
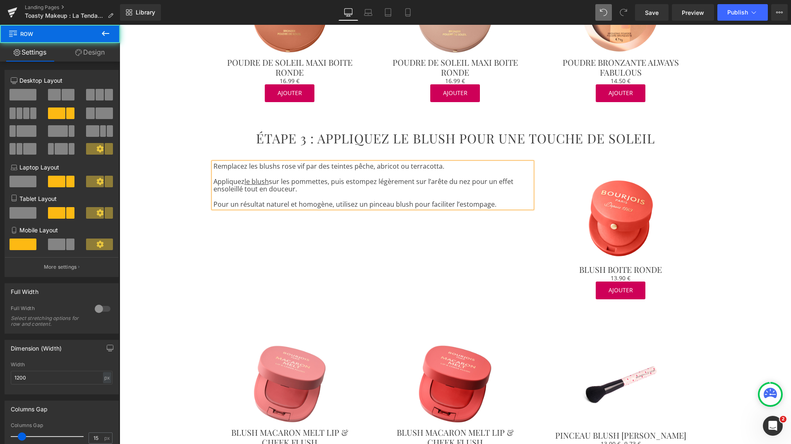
click at [699, 278] on div "Sale Off (P) Image BLUSH BOITE RONDE (P) Title 0 € 13.90 € (P) Price AJOUTER (P…" at bounding box center [621, 237] width 166 height 149
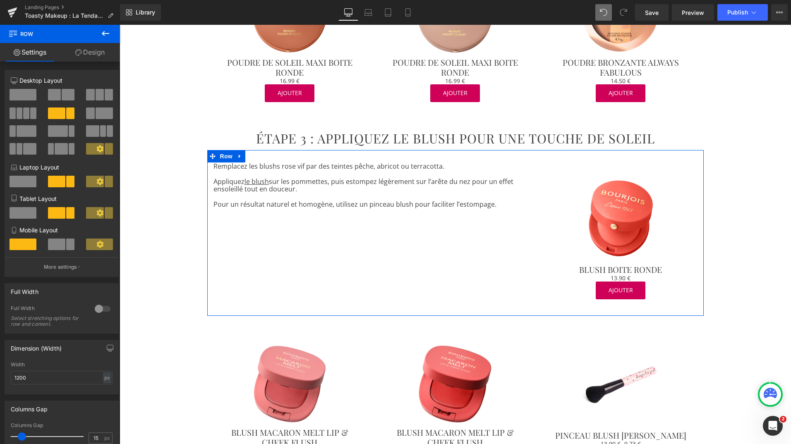
click at [529, 206] on div "Remplacez les blushs rose vif par des teintes pêche, abricot ou terracotta. App…" at bounding box center [372, 186] width 331 height 46
click at [483, 218] on div "Remplacez les blushs rose vif par des teintes pêche, abricot ou terracotta. App…" at bounding box center [455, 233] width 497 height 166
click at [483, 191] on p "Appliquez le blush sur les pommettes, puis estompez légèrement sur l’arête du n…" at bounding box center [373, 185] width 319 height 15
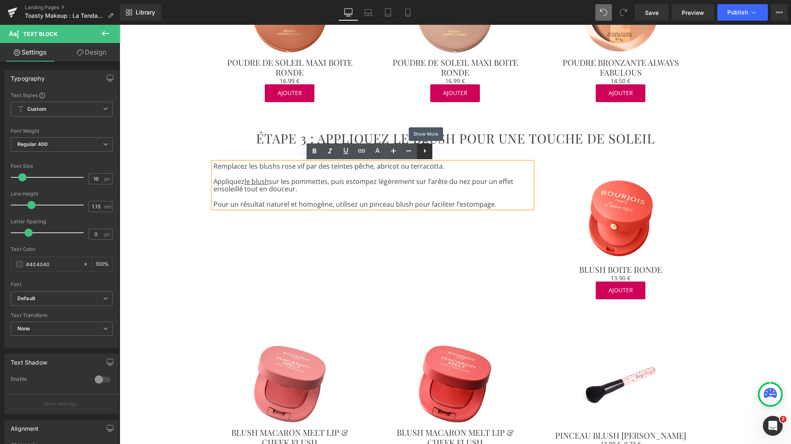
click at [424, 151] on icon at bounding box center [425, 151] width 10 height 10
click at [439, 152] on icon at bounding box center [441, 151] width 10 height 10
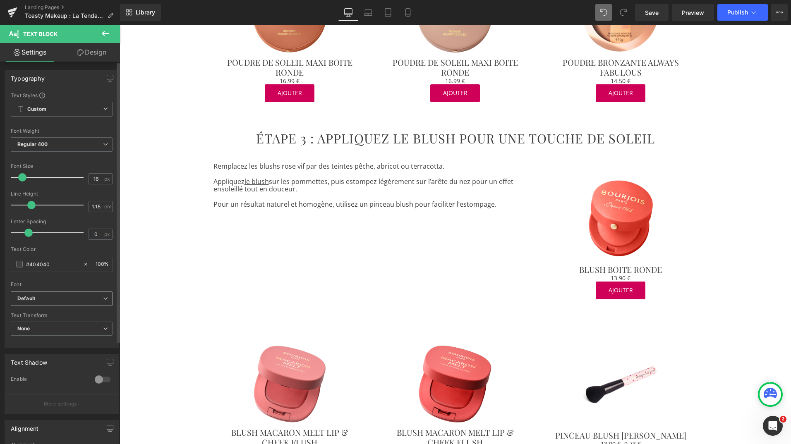
click at [103, 297] on icon at bounding box center [105, 298] width 5 height 5
click at [79, 282] on div "Font" at bounding box center [62, 285] width 102 height 6
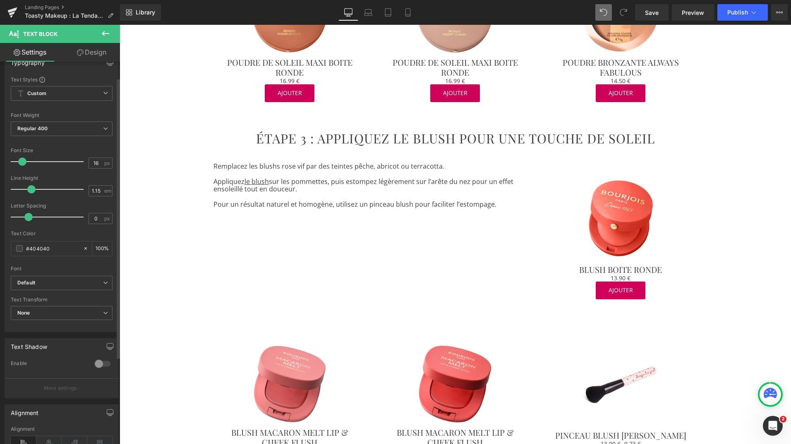
scroll to position [0, 0]
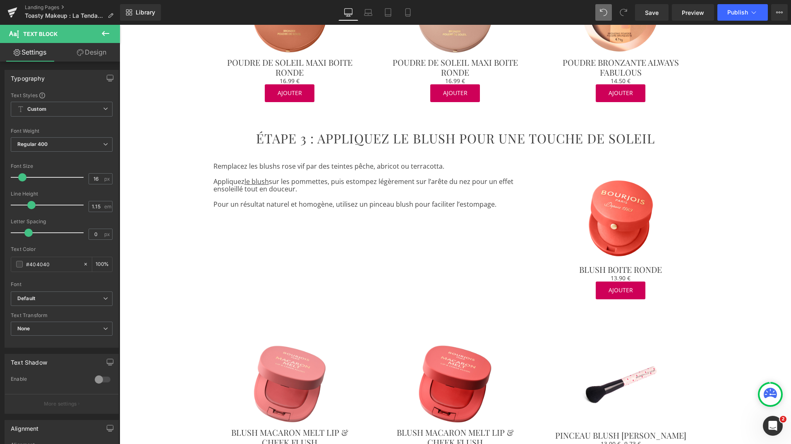
click at [82, 56] on link "Design" at bounding box center [92, 52] width 60 height 19
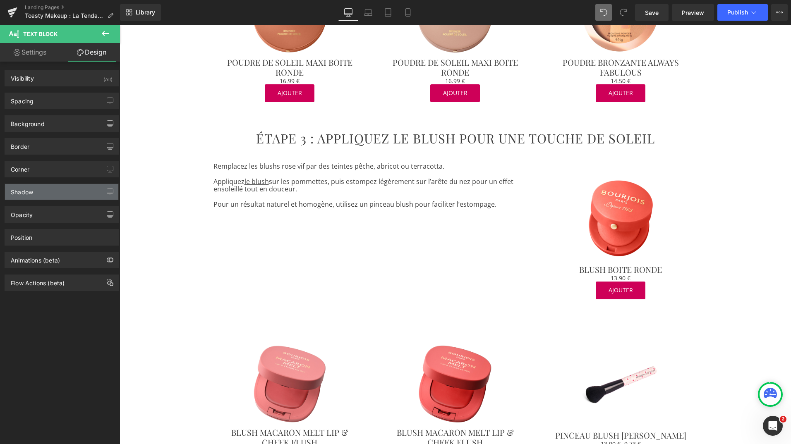
click at [46, 195] on div "Shadow" at bounding box center [61, 192] width 113 height 16
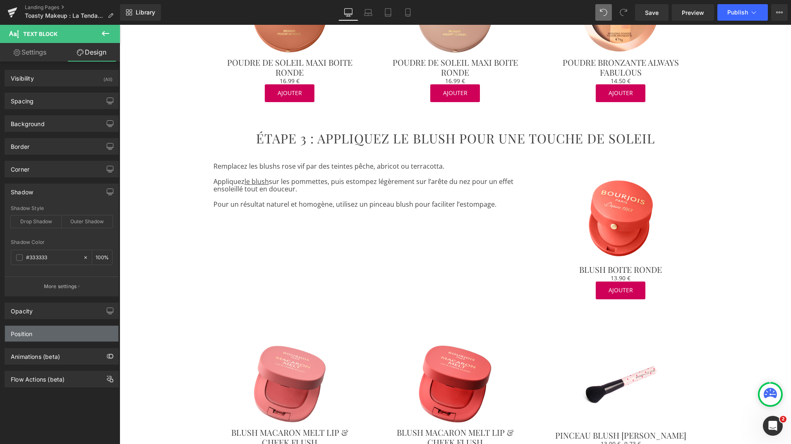
click at [46, 327] on div "Position" at bounding box center [61, 334] width 113 height 16
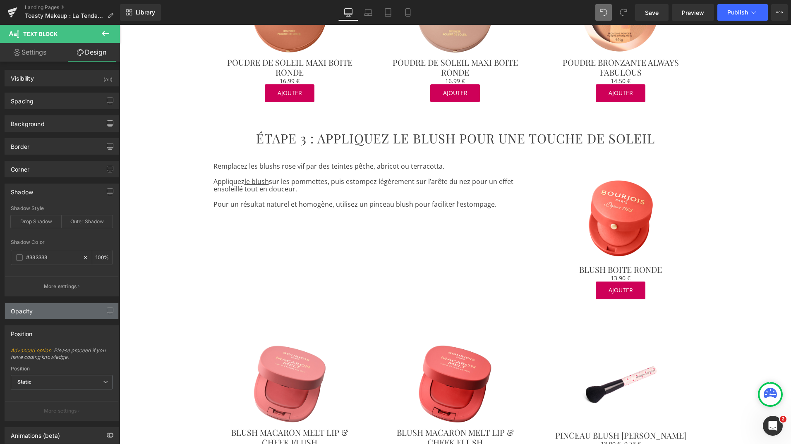
scroll to position [46, 0]
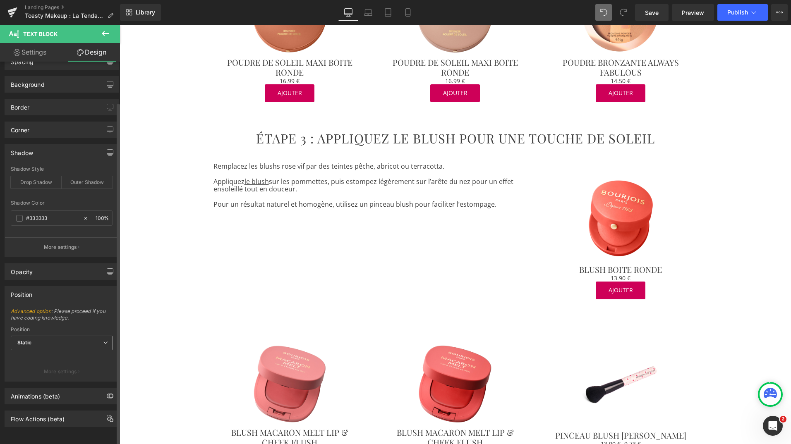
click at [96, 338] on span "Static" at bounding box center [62, 343] width 102 height 14
click at [68, 355] on li "Relative" at bounding box center [62, 358] width 102 height 12
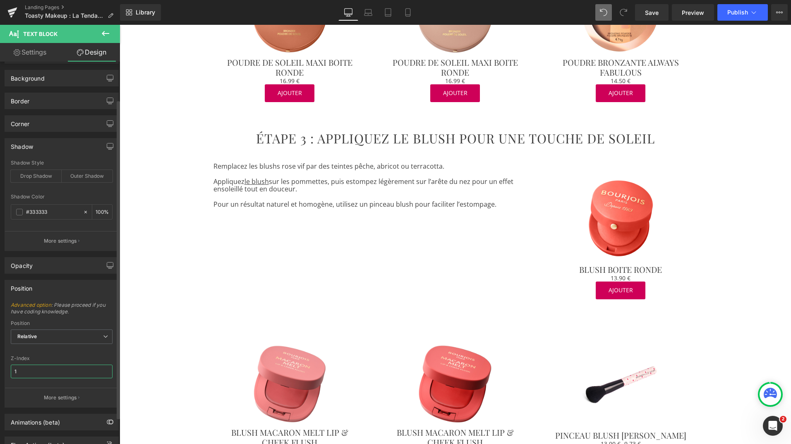
click at [26, 368] on input "1" at bounding box center [62, 372] width 102 height 14
drag, startPoint x: 26, startPoint y: 368, endPoint x: 12, endPoint y: 370, distance: 15.0
click at [12, 370] on input "2" at bounding box center [62, 372] width 102 height 14
type input "3"
click at [18, 374] on input "3" at bounding box center [62, 372] width 102 height 14
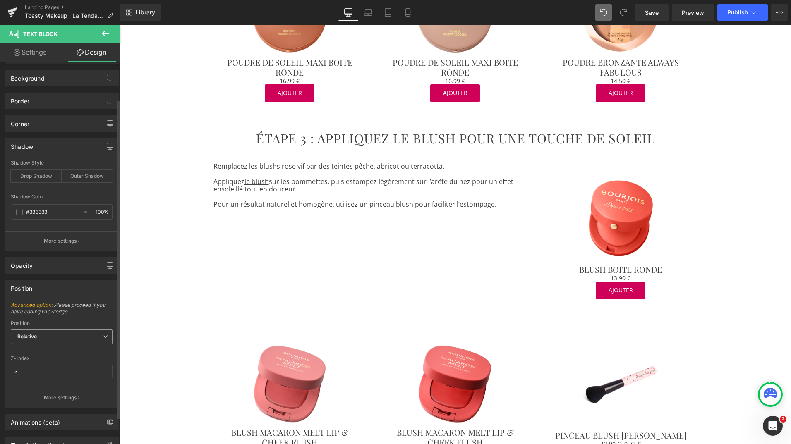
click at [99, 336] on span "Relative" at bounding box center [62, 337] width 102 height 14
click at [71, 373] on li "Static" at bounding box center [62, 376] width 102 height 12
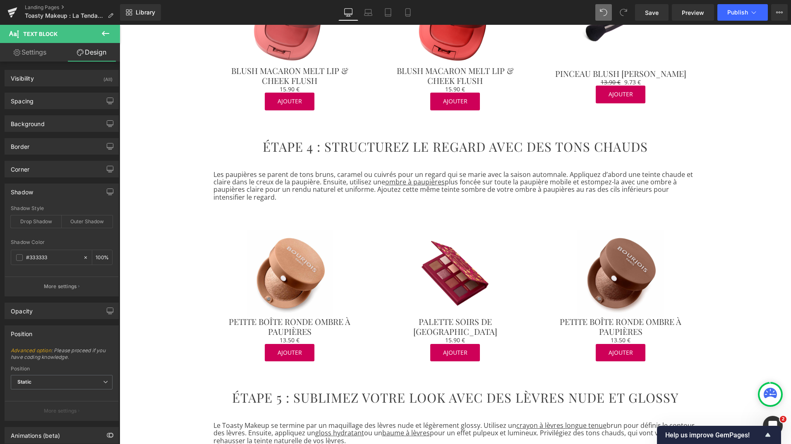
scroll to position [1195, 0]
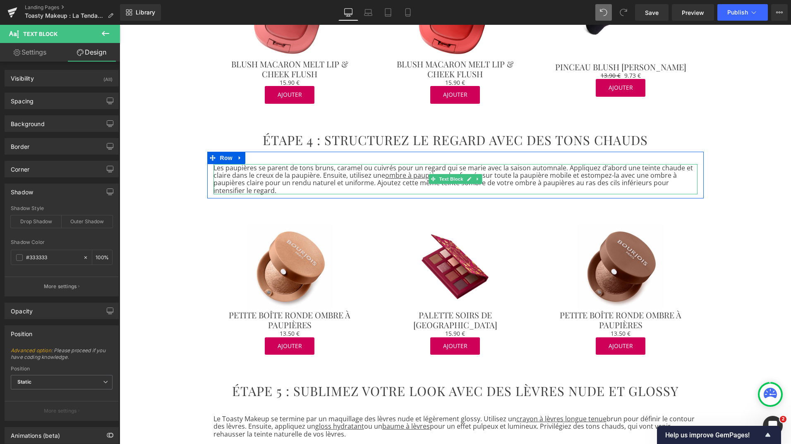
click at [562, 170] on p "Les paupières se parent de tons bruns, caramel ou cuivrés pour un regard qui se…" at bounding box center [456, 179] width 484 height 31
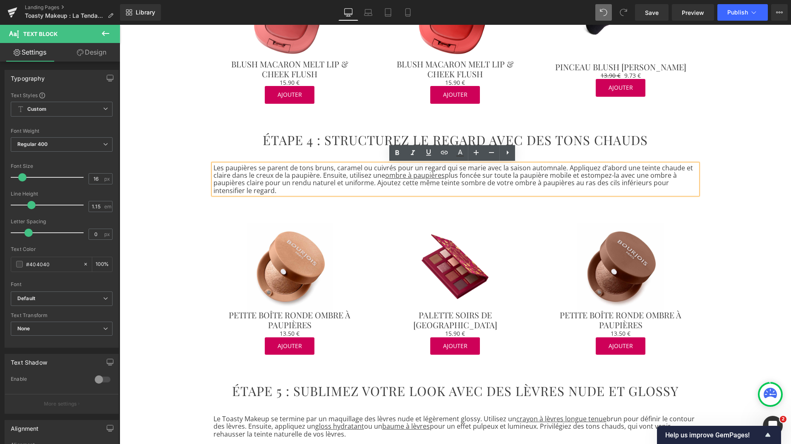
click at [561, 168] on p "Les paupières se parent de tons bruns, caramel ou cuivrés pour un regard qui se…" at bounding box center [456, 179] width 484 height 31
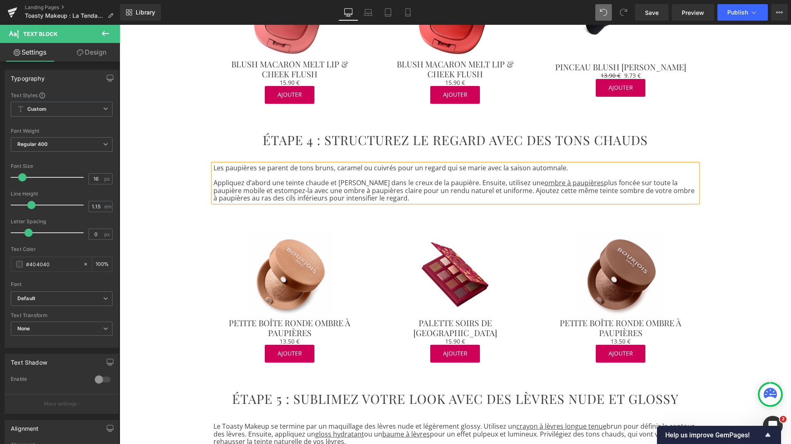
click at [475, 191] on p "Appliquez d’abord une teinte chaude et [PERSON_NAME] dans le creux de la paupiè…" at bounding box center [456, 190] width 484 height 23
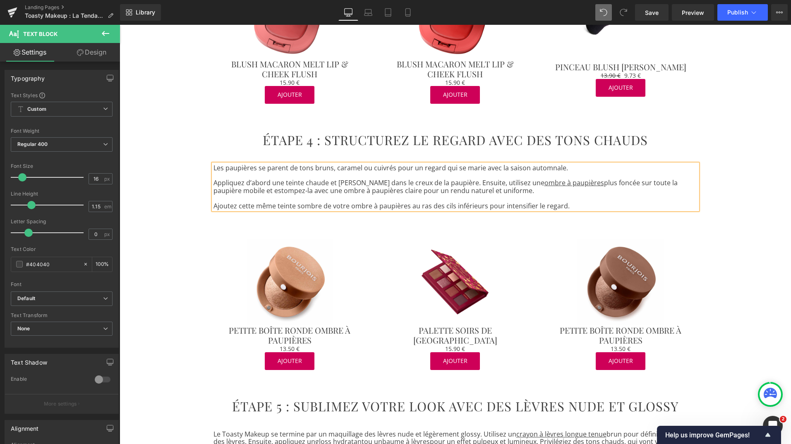
click at [442, 183] on p "Appliquez d’abord une teinte chaude et [PERSON_NAME] dans le creux de la paupiè…" at bounding box center [456, 186] width 484 height 15
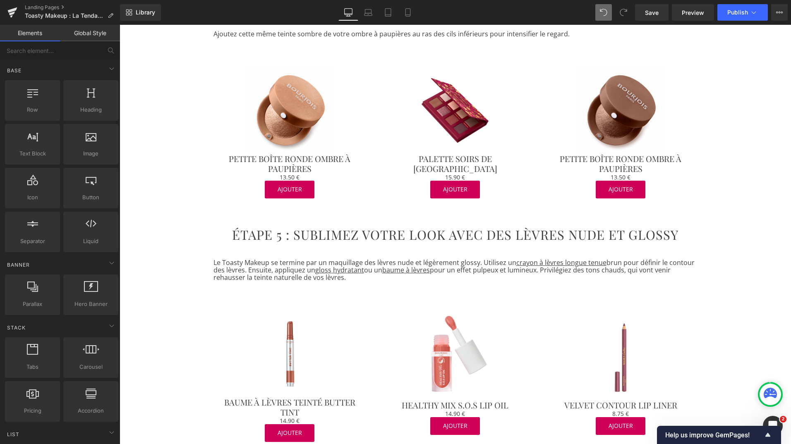
scroll to position [1384, 0]
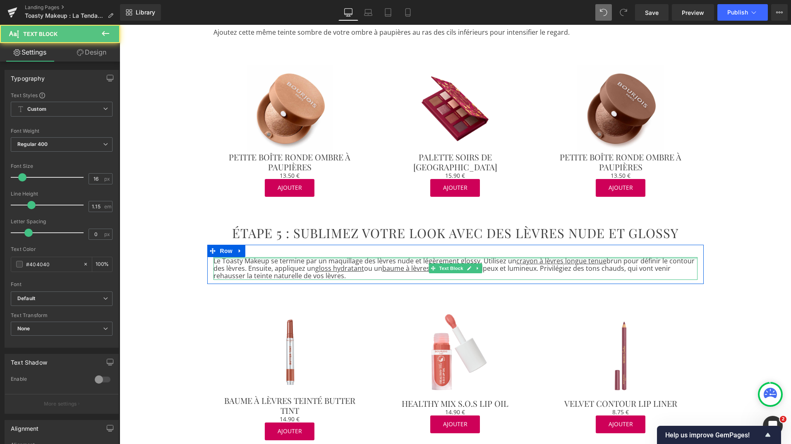
click at [479, 259] on div at bounding box center [456, 258] width 484 height 2
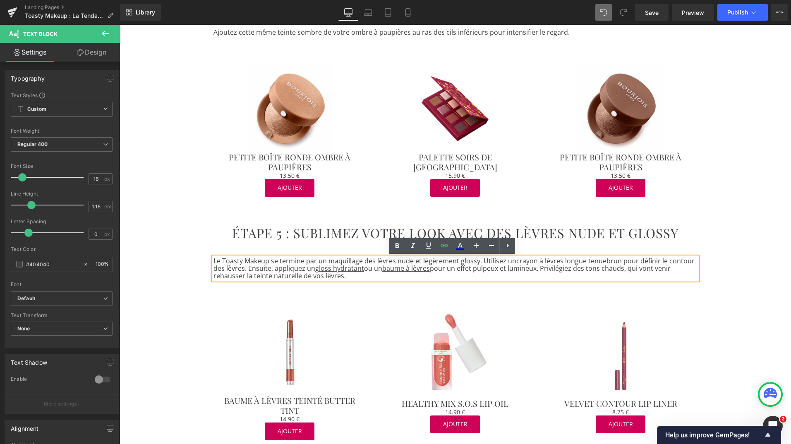
click at [479, 260] on p "Le Toasty Makeup se termine par un maquillage des lèvres nude et légèrement glo…" at bounding box center [456, 268] width 484 height 23
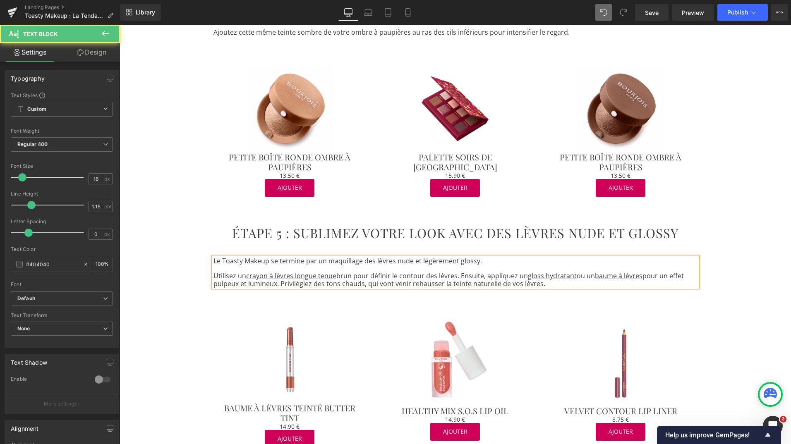
click at [279, 284] on p "Utilisez un crayon à lèvres longue tenue brun pour définir le contour des lèvre…" at bounding box center [456, 279] width 484 height 15
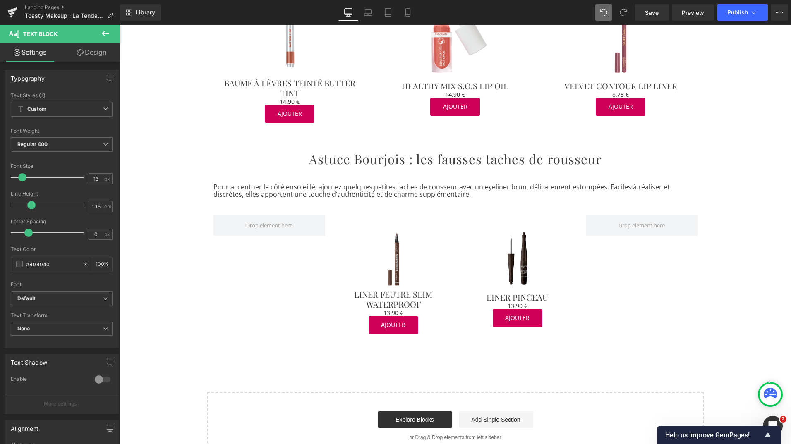
scroll to position [1720, 0]
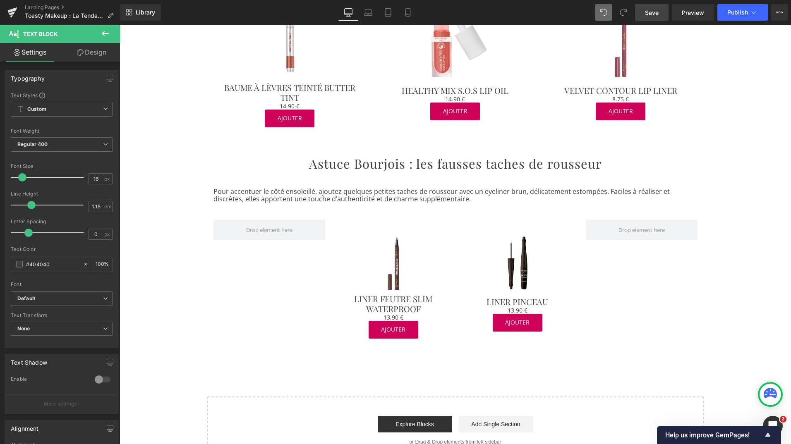
drag, startPoint x: 652, startPoint y: 17, endPoint x: 599, endPoint y: 24, distance: 53.5
click at [652, 17] on link "Save" at bounding box center [652, 12] width 34 height 17
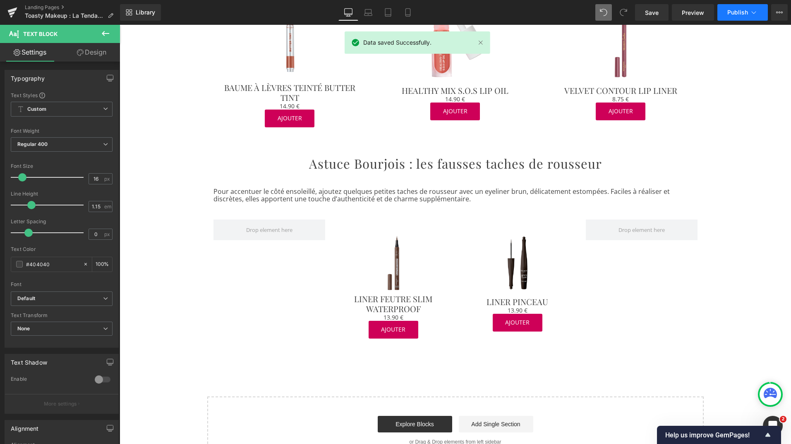
click at [733, 16] on button "Publish" at bounding box center [743, 12] width 50 height 17
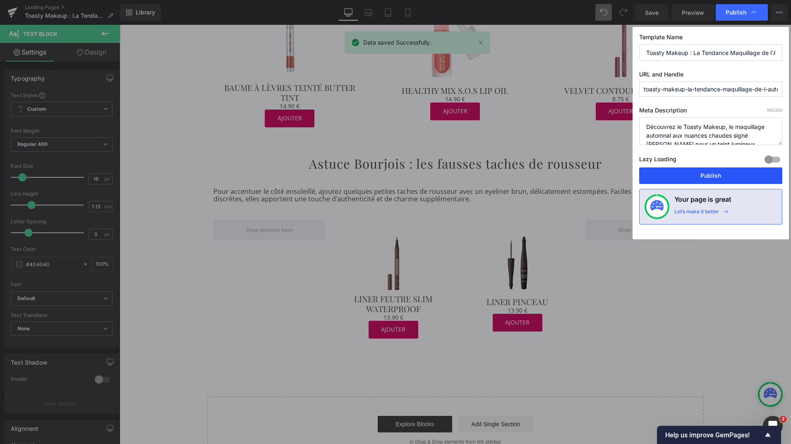
click at [692, 177] on button "Publish" at bounding box center [710, 176] width 143 height 17
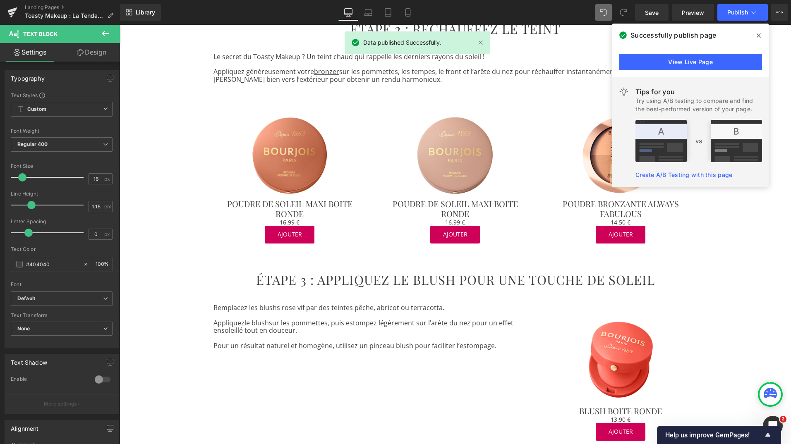
scroll to position [683, 0]
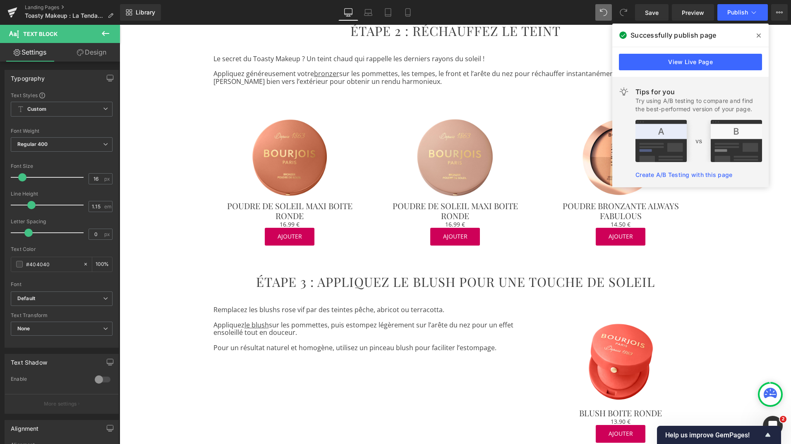
click at [762, 34] on span at bounding box center [758, 35] width 13 height 13
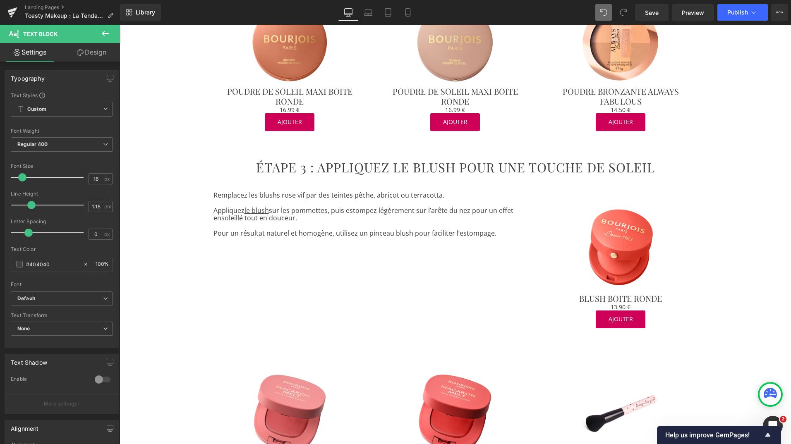
scroll to position [798, 0]
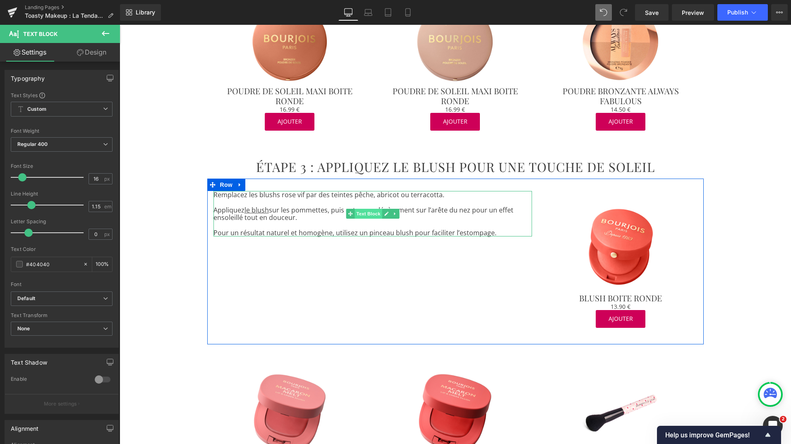
click at [371, 214] on span "Text Block" at bounding box center [368, 214] width 27 height 10
click at [89, 51] on link "Design" at bounding box center [92, 52] width 60 height 19
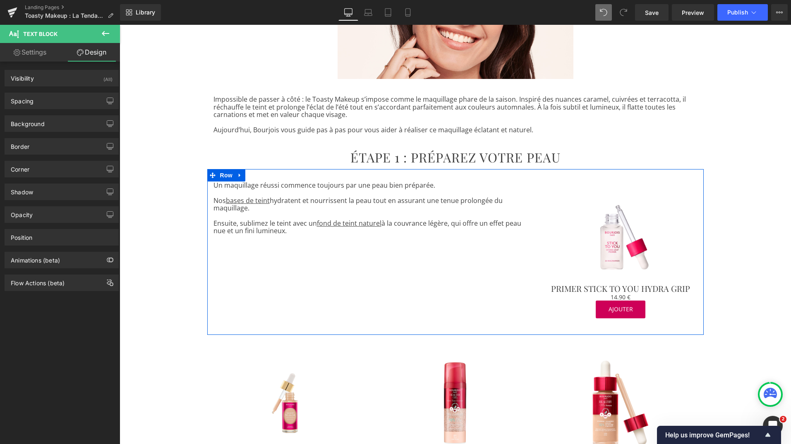
scroll to position [192, 0]
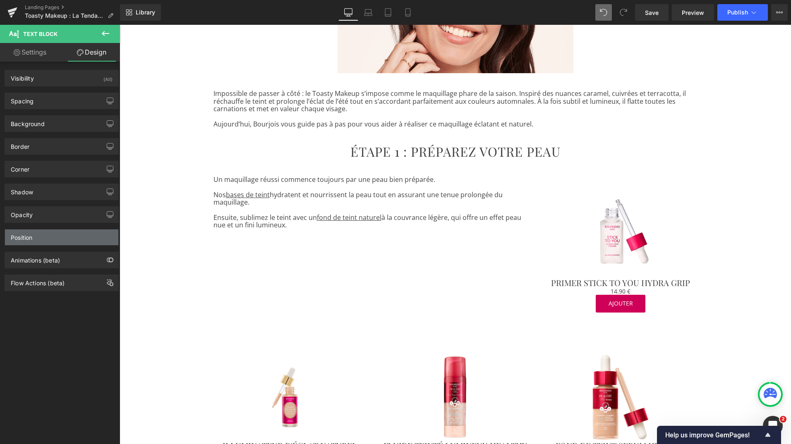
click at [66, 241] on div "Position" at bounding box center [61, 238] width 113 height 16
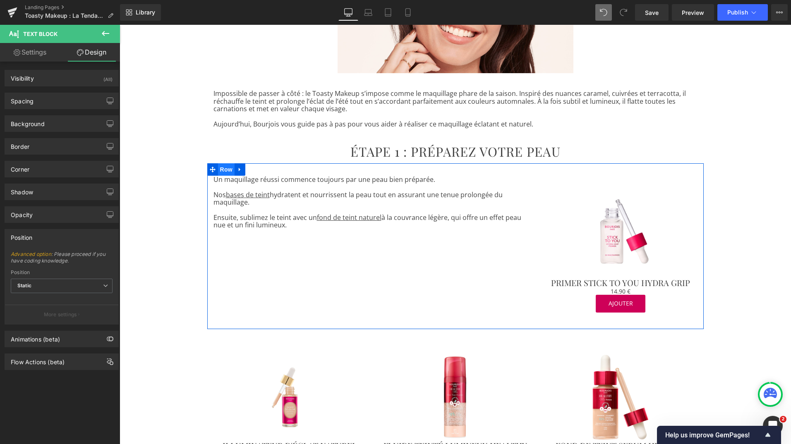
click at [223, 172] on span "Row" at bounding box center [226, 169] width 17 height 12
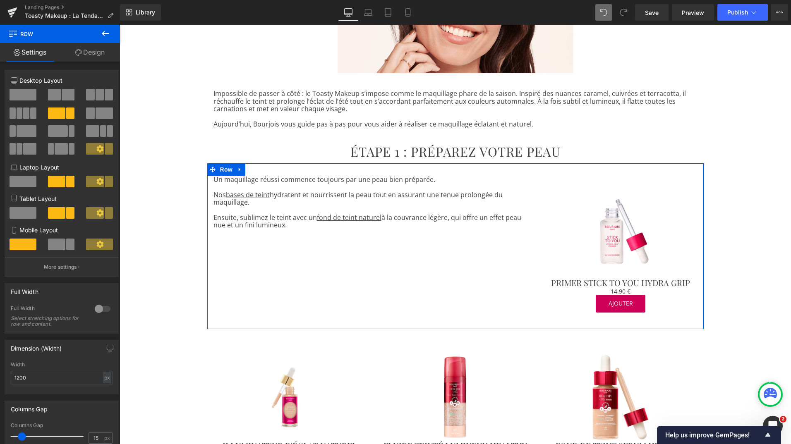
scroll to position [174, 0]
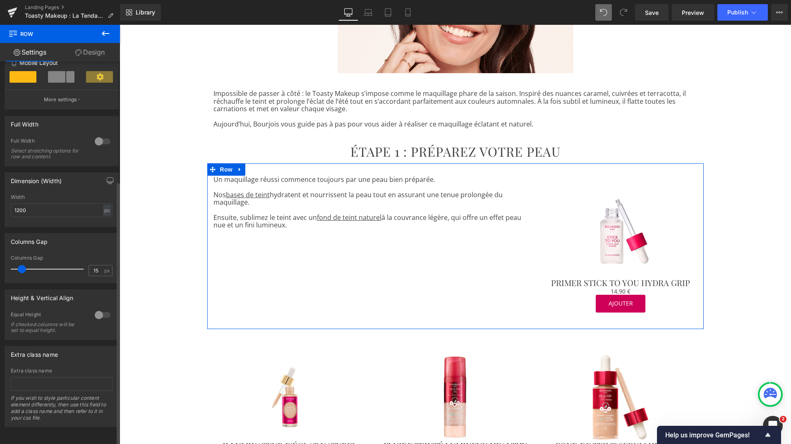
click at [94, 309] on div at bounding box center [103, 315] width 20 height 13
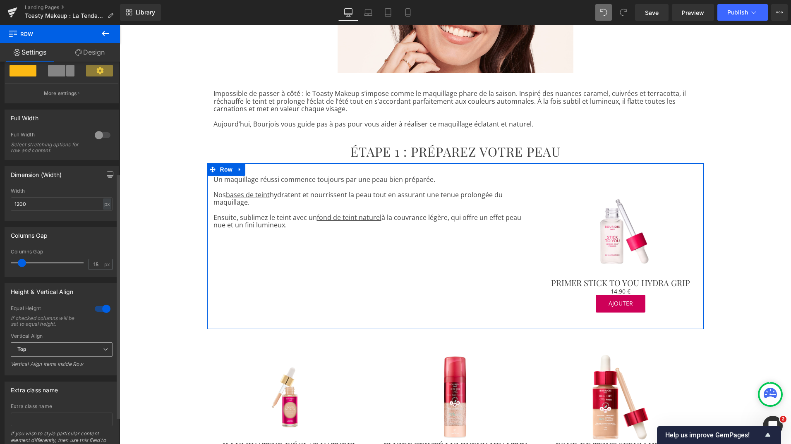
click at [63, 349] on span "Top" at bounding box center [62, 350] width 102 height 14
click at [48, 376] on li "Middle" at bounding box center [60, 377] width 98 height 12
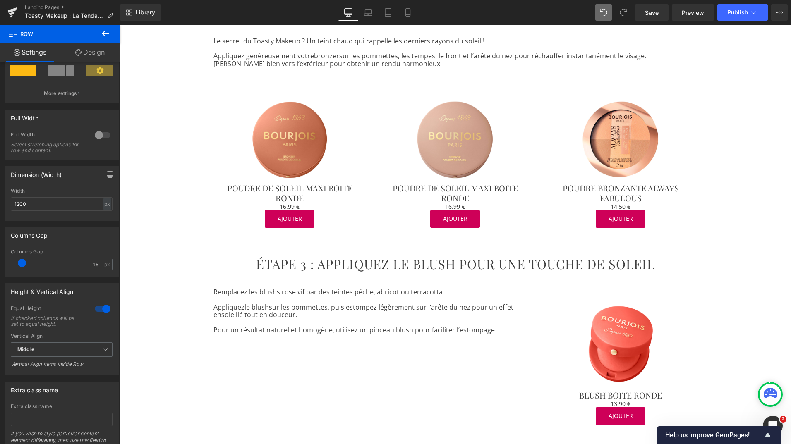
scroll to position [700, 0]
click at [466, 317] on p "Appliquez le blush sur les pommettes, puis estompez légèrement sur l’arête du n…" at bounding box center [373, 311] width 319 height 15
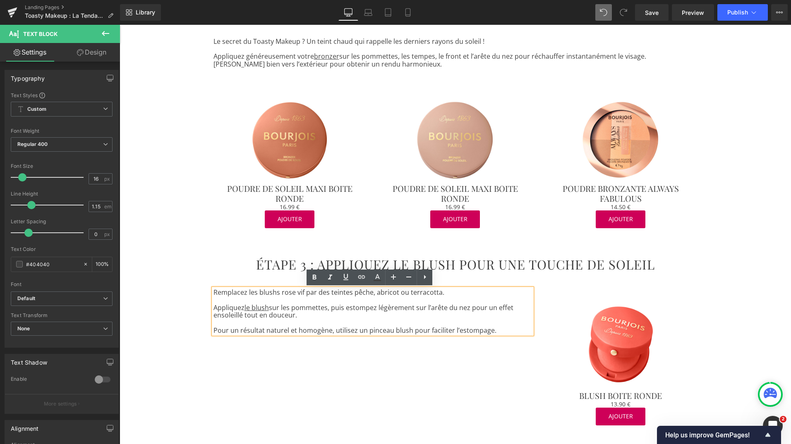
click at [235, 285] on div "Remplacez les blushs rose vif par des teintes pêche, abricot ou terracotta. App…" at bounding box center [455, 359] width 497 height 166
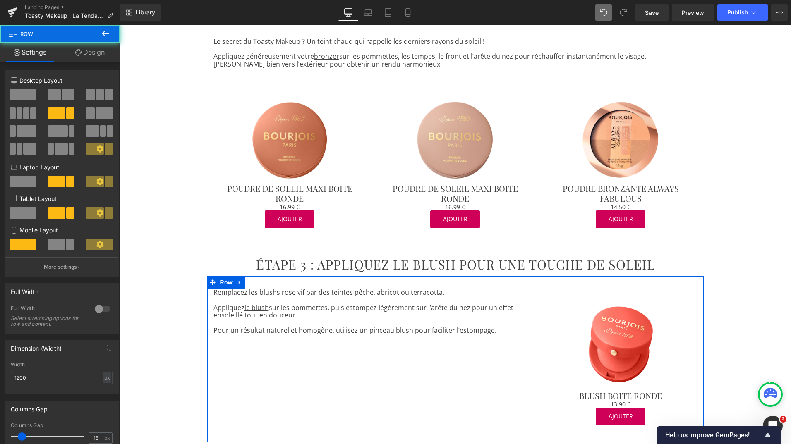
click at [211, 282] on div "Remplacez les blushs rose vif par des teintes pêche, abricot ou terracotta. App…" at bounding box center [455, 359] width 497 height 166
click at [221, 282] on span "Row" at bounding box center [226, 282] width 17 height 12
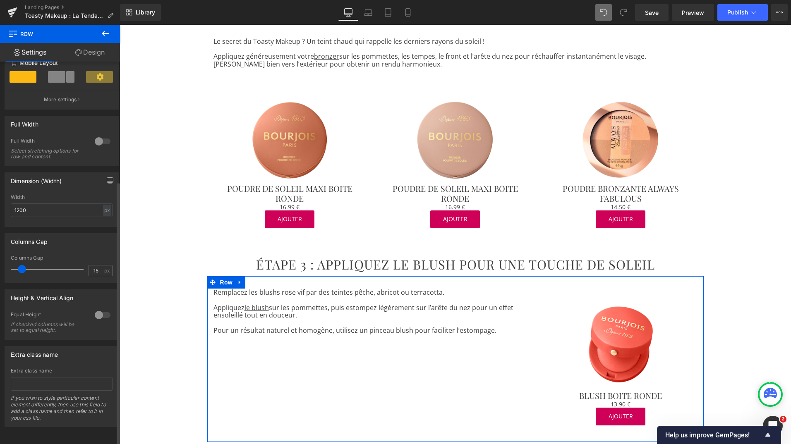
click at [98, 309] on div at bounding box center [103, 315] width 20 height 13
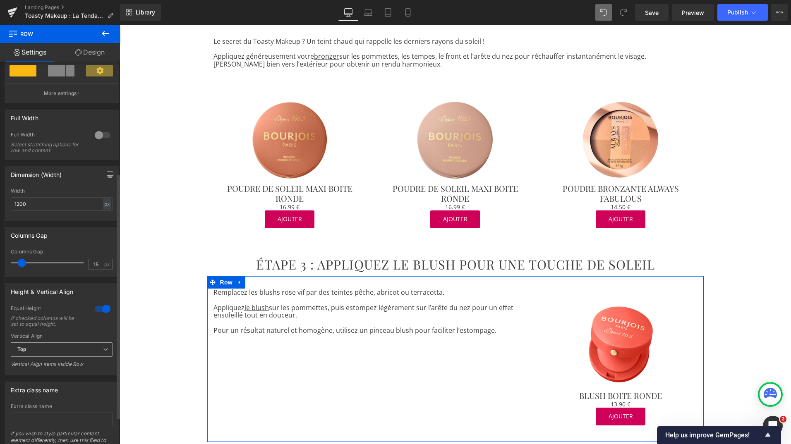
click at [98, 348] on span "Top" at bounding box center [62, 350] width 102 height 14
click at [68, 372] on li "Middle" at bounding box center [60, 377] width 98 height 12
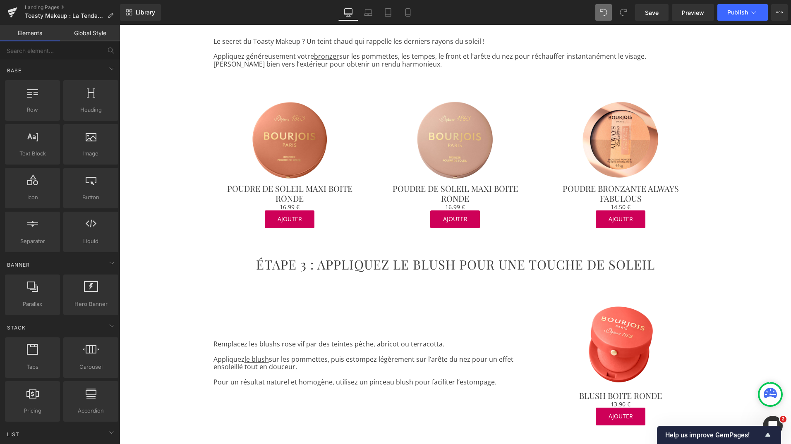
click at [745, 317] on div "TOASTY MAKEUP : LA TENDANCE MAQUILLAGE DE L’AUTOMNE Heading Row Image Row Impos…" at bounding box center [456, 435] width 672 height 2098
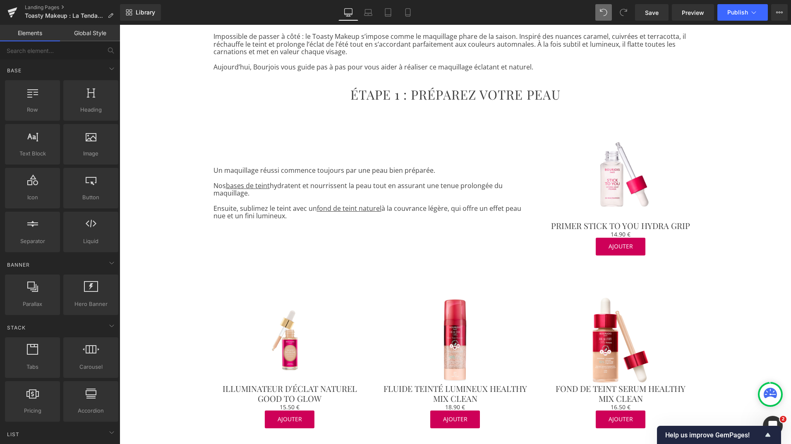
scroll to position [248, 0]
click at [651, 16] on span "Save" at bounding box center [652, 12] width 14 height 9
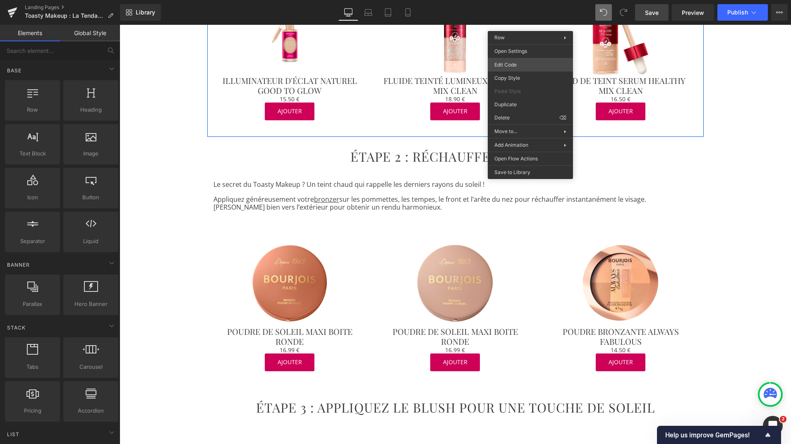
scroll to position [565, 0]
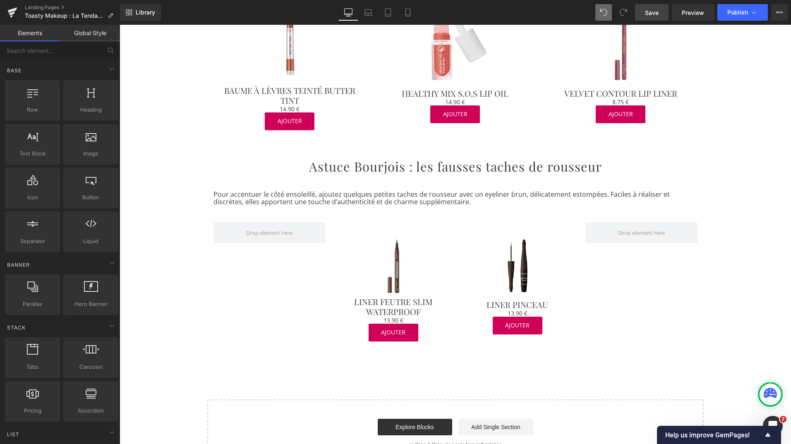
scroll to position [1718, 0]
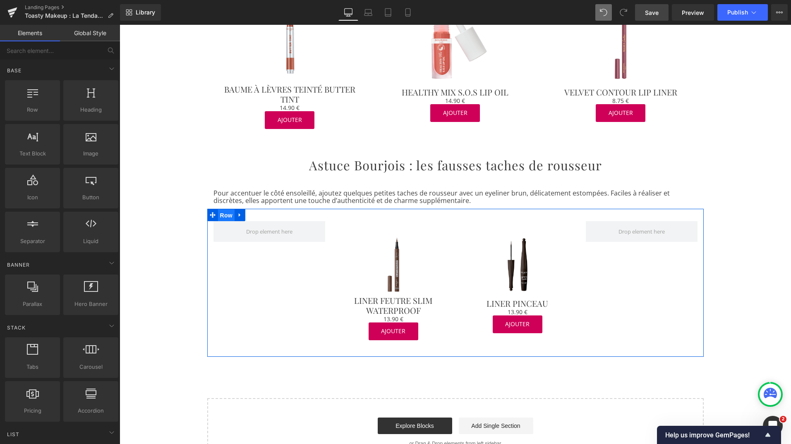
click at [226, 216] on span "Row" at bounding box center [226, 215] width 17 height 12
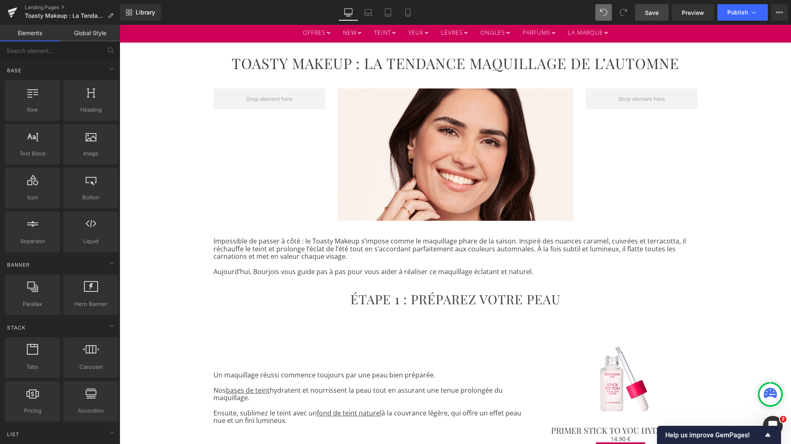
scroll to position [0, 0]
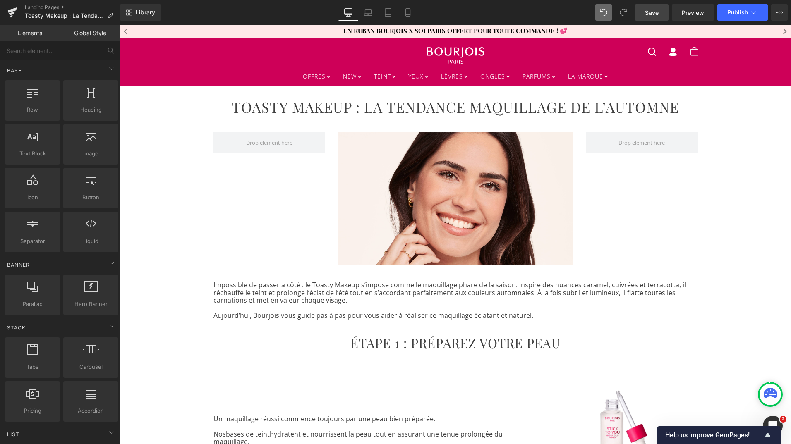
click at [653, 8] on span "Save" at bounding box center [652, 12] width 14 height 9
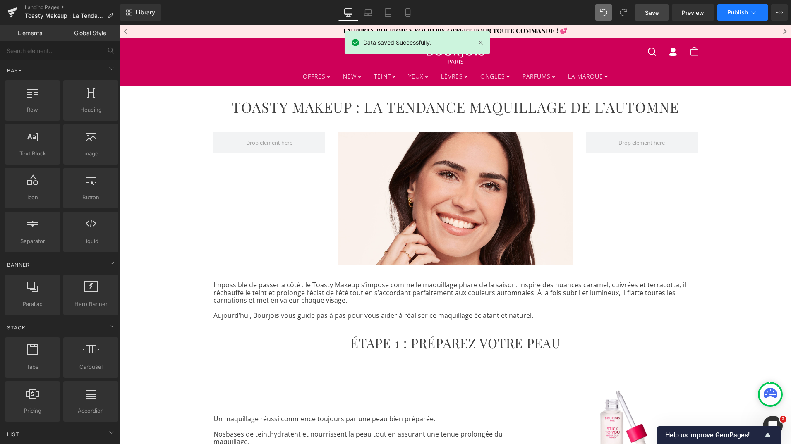
click at [736, 13] on span "Publish" at bounding box center [738, 12] width 21 height 7
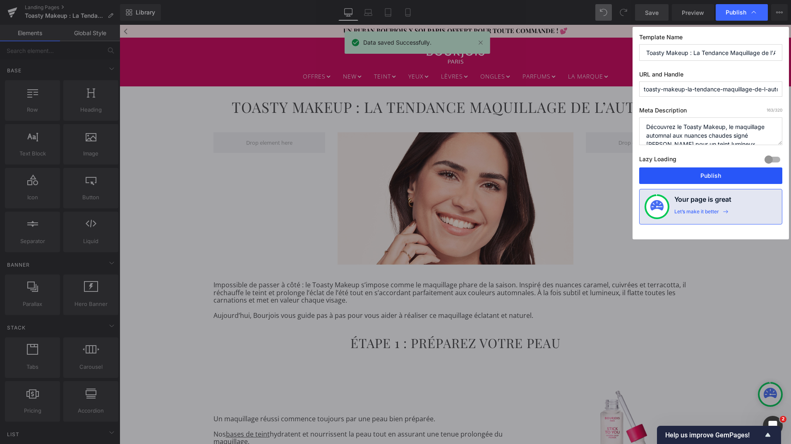
click at [689, 175] on button "Publish" at bounding box center [710, 176] width 143 height 17
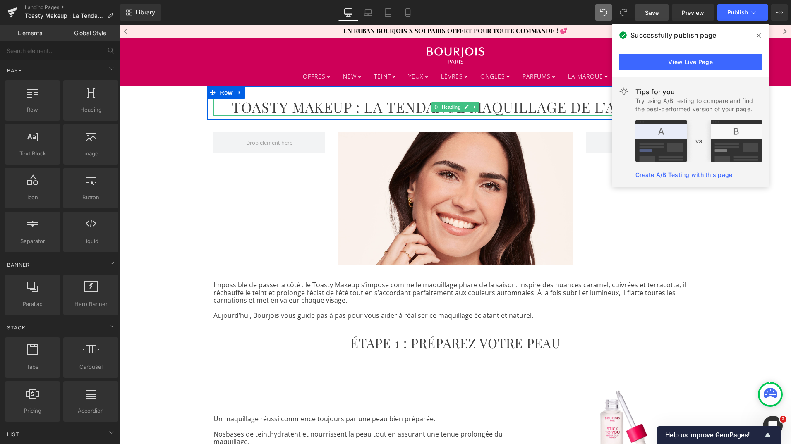
click at [348, 106] on h1 "TOASTY MAKEUP : LA TENDANCE MAQUILLAGE DE L’AUTOMNE" at bounding box center [456, 107] width 484 height 17
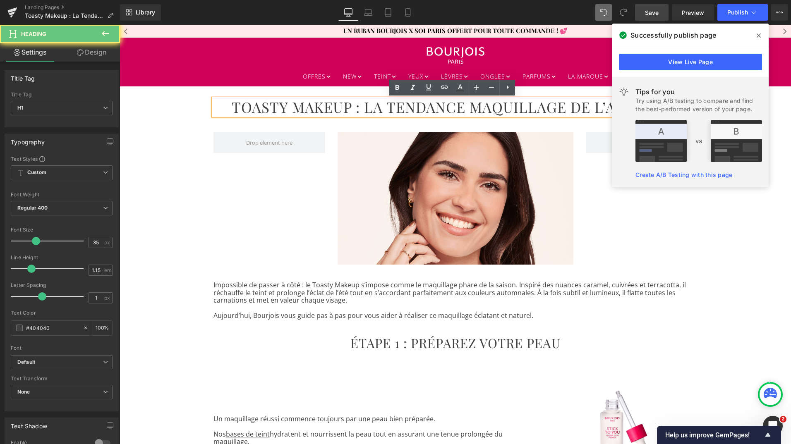
click at [348, 106] on h1 "TOASTY MAKEUP : LA TENDANCE MAQUILLAGE DE L’AUTOMNE" at bounding box center [456, 107] width 484 height 17
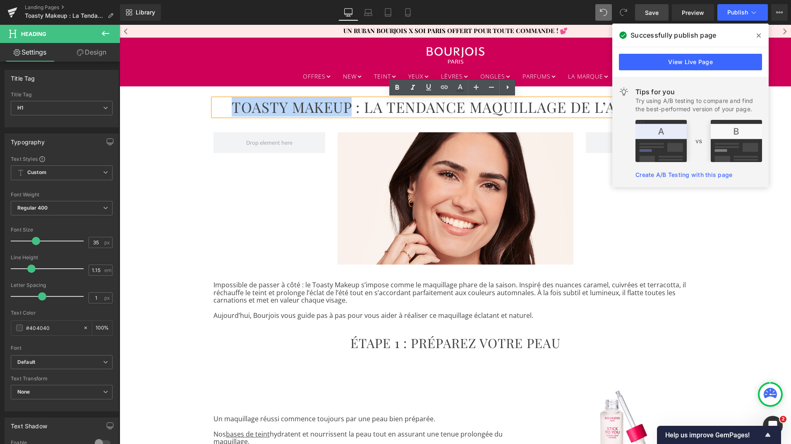
drag, startPoint x: 348, startPoint y: 106, endPoint x: 231, endPoint y: 102, distance: 116.4
click at [231, 102] on h1 "TOASTY MAKEUP : LA TENDANCE MAQUILLAGE DE L’AUTOMNE" at bounding box center [456, 107] width 484 height 17
copy h1 "TOASTY MAKEUP"
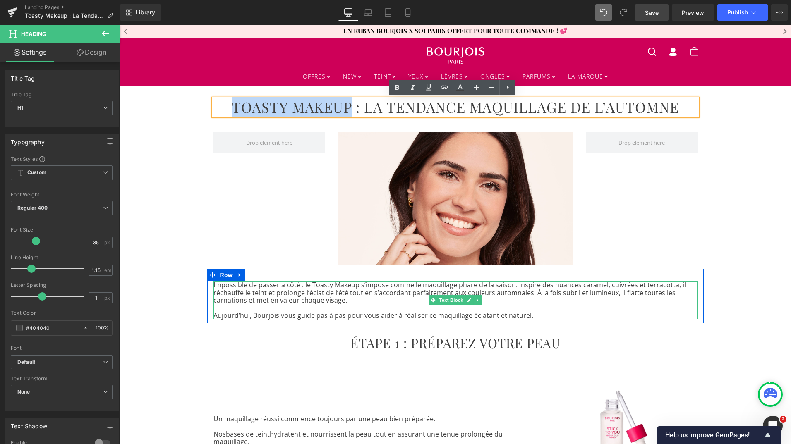
click at [342, 300] on p "Impossible de passer à côté : le Toasty Makeup s’impose comme le maquillage pha…" at bounding box center [456, 292] width 484 height 23
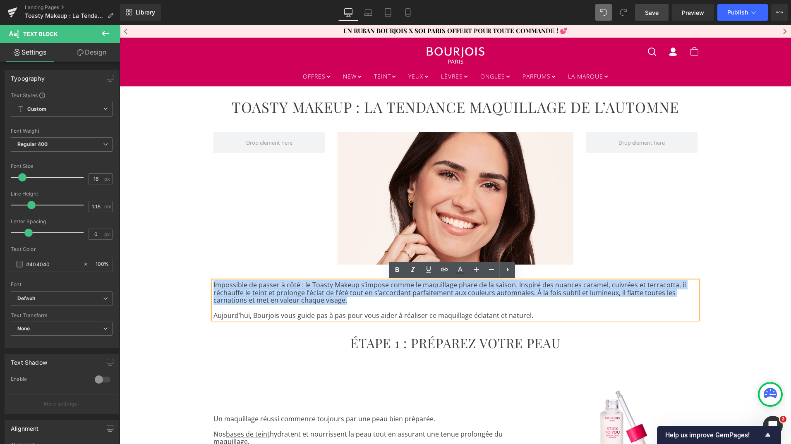
drag, startPoint x: 342, startPoint y: 300, endPoint x: 211, endPoint y: 285, distance: 132.1
click at [214, 285] on p "Impossible de passer à côté : le Toasty Makeup s’impose comme le maquillage pha…" at bounding box center [456, 292] width 484 height 23
copy p "Impossible de passer à côté : le Toasty Makeup s’impose comme le maquillage pha…"
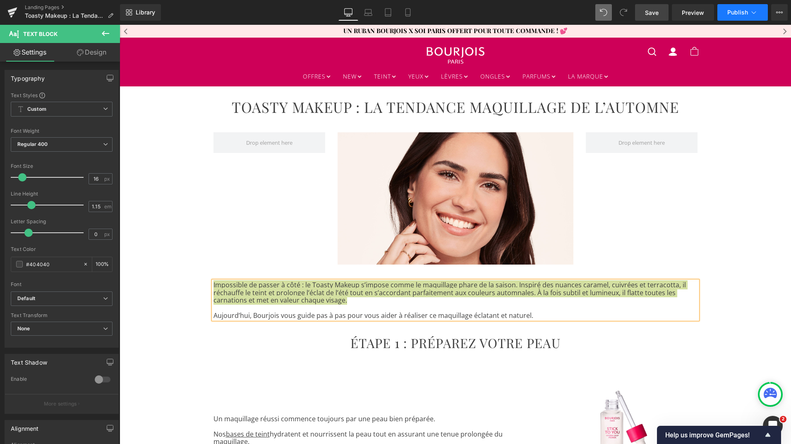
click at [758, 12] on button "Publish" at bounding box center [743, 12] width 50 height 17
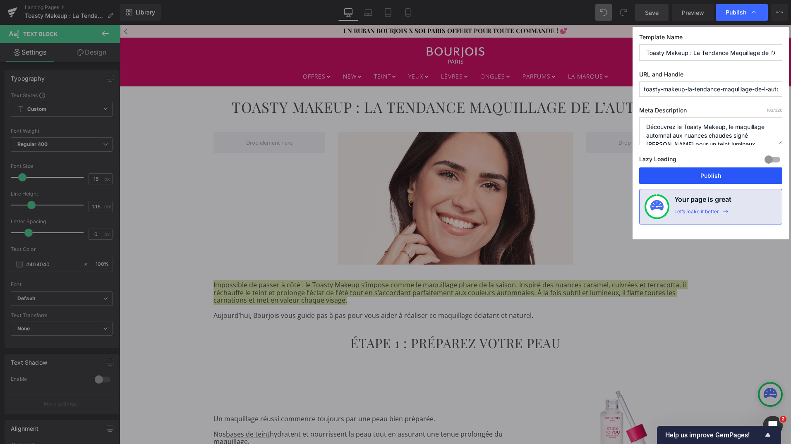
drag, startPoint x: 709, startPoint y: 179, endPoint x: 545, endPoint y: 101, distance: 181.0
click at [709, 179] on button "Publish" at bounding box center [710, 176] width 143 height 17
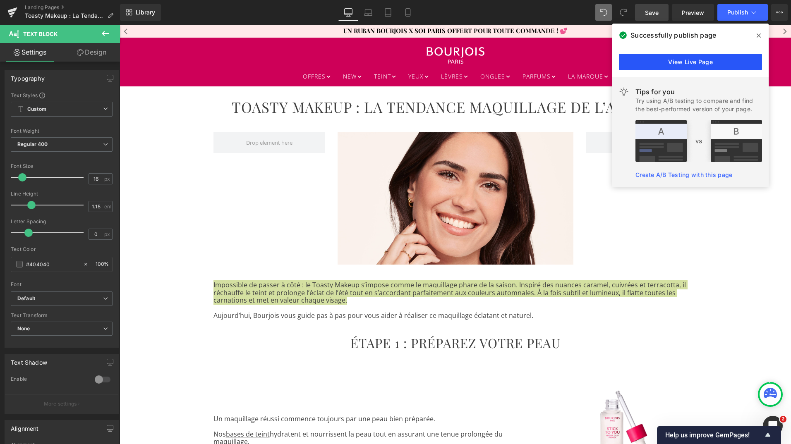
click at [700, 60] on link "View Live Page" at bounding box center [690, 62] width 143 height 17
